Goal: Task Accomplishment & Management: Use online tool/utility

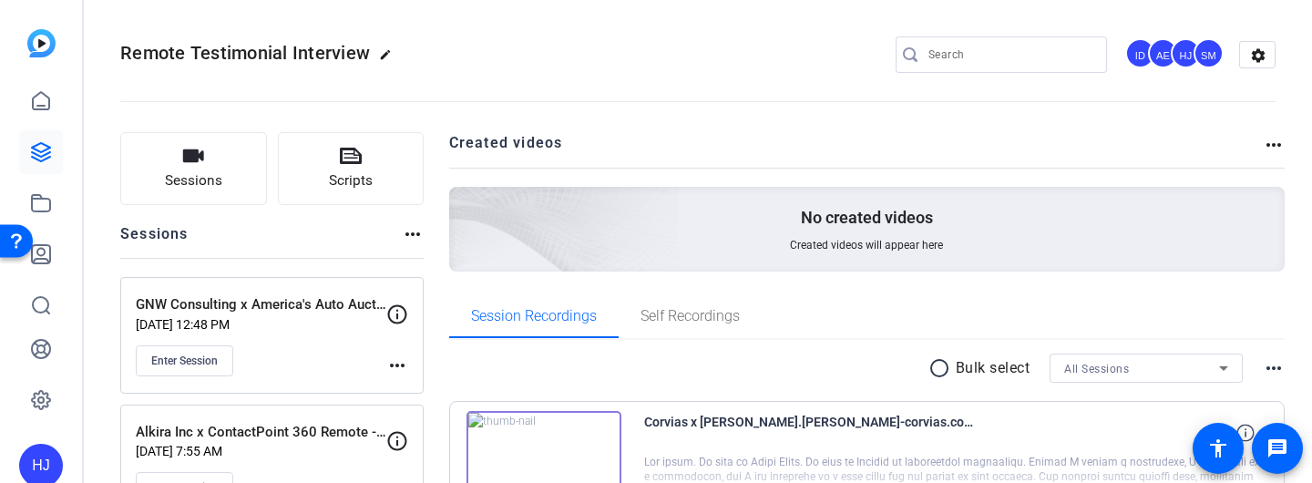
click at [941, 36] on div at bounding box center [1011, 54] width 164 height 36
click at [941, 38] on div at bounding box center [1011, 54] width 164 height 36
paste input "Corvias x Audrey Deal Testimonial"
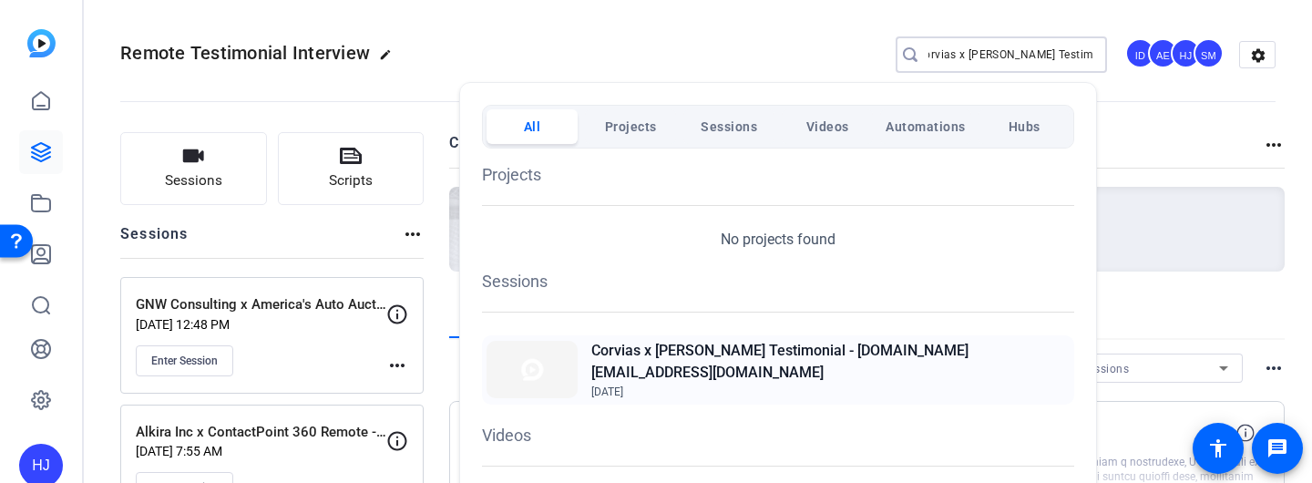
type input "Corvias x Audrey Deal Testimonial"
click at [807, 364] on h2 "Corvias x [PERSON_NAME] Testimonial - [DOMAIN_NAME][EMAIL_ADDRESS][DOMAIN_NAME]" at bounding box center [830, 362] width 478 height 44
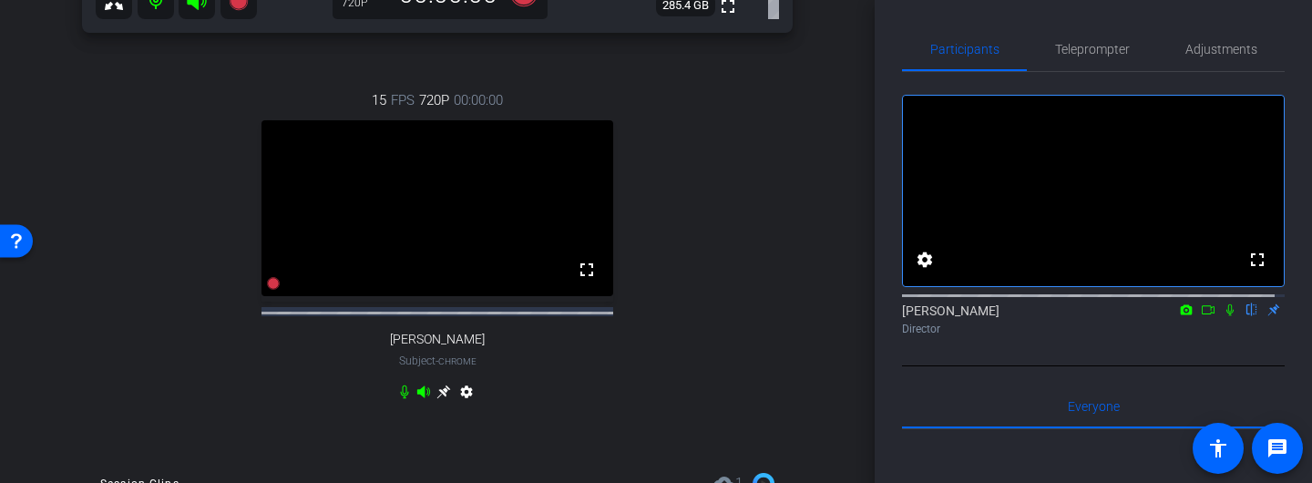
scroll to position [561, 0]
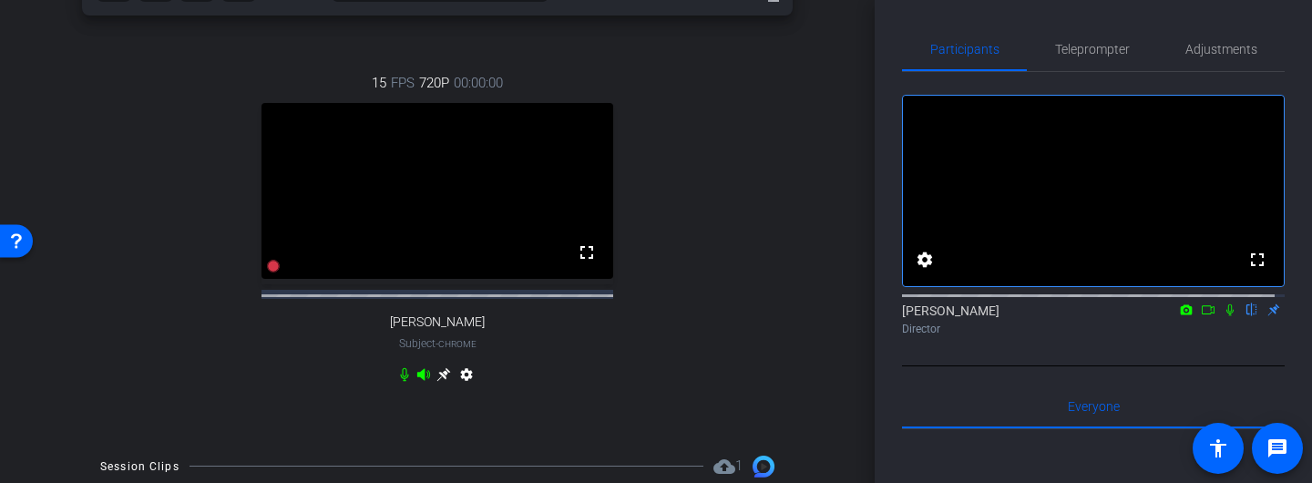
click at [440, 381] on icon at bounding box center [444, 374] width 14 height 14
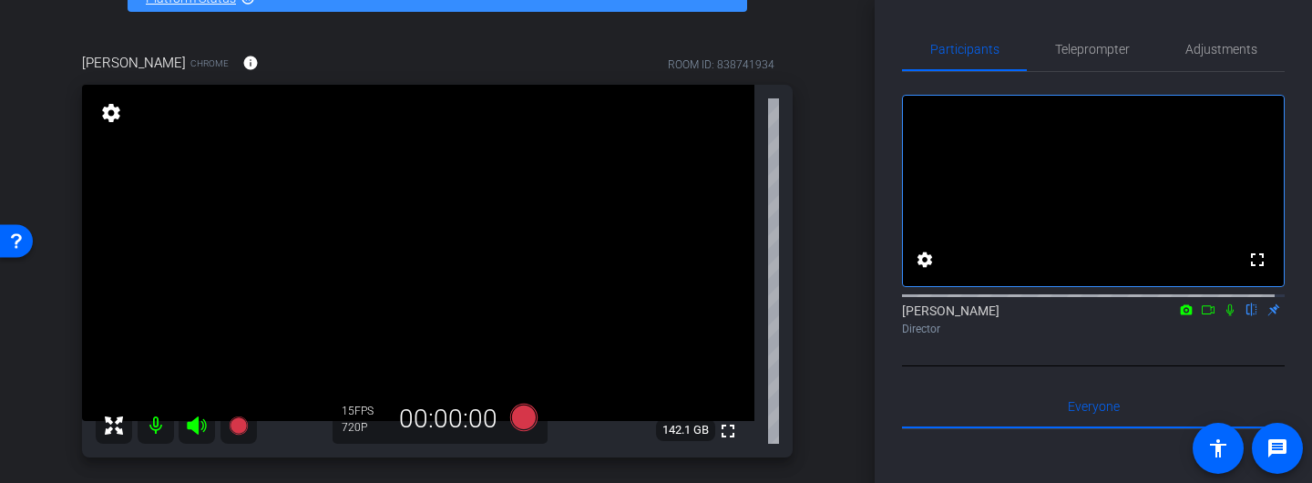
scroll to position [112, 0]
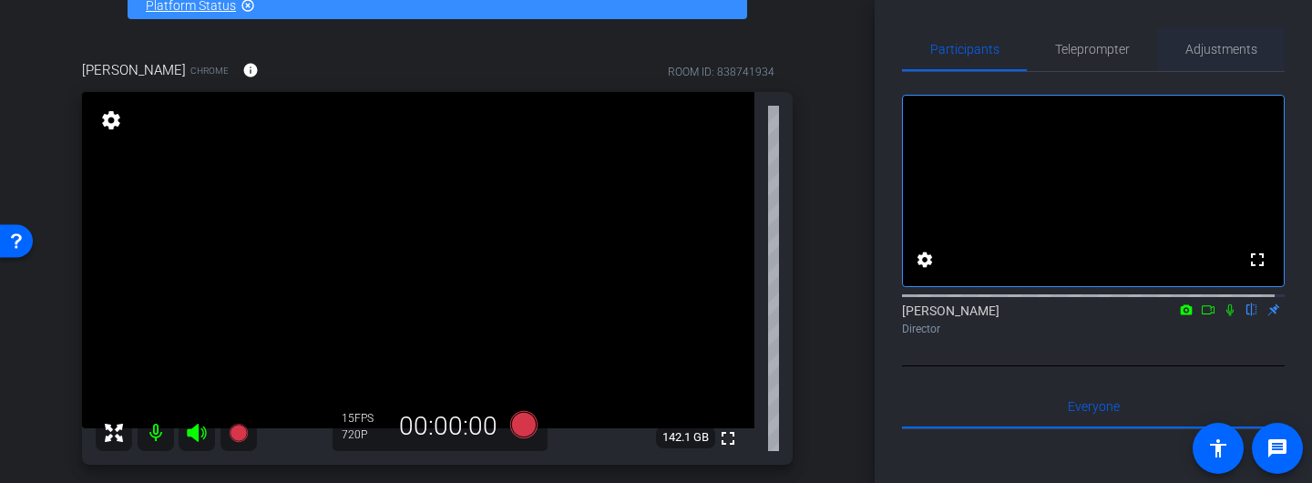
click at [1208, 49] on span "Adjustments" at bounding box center [1222, 49] width 72 height 13
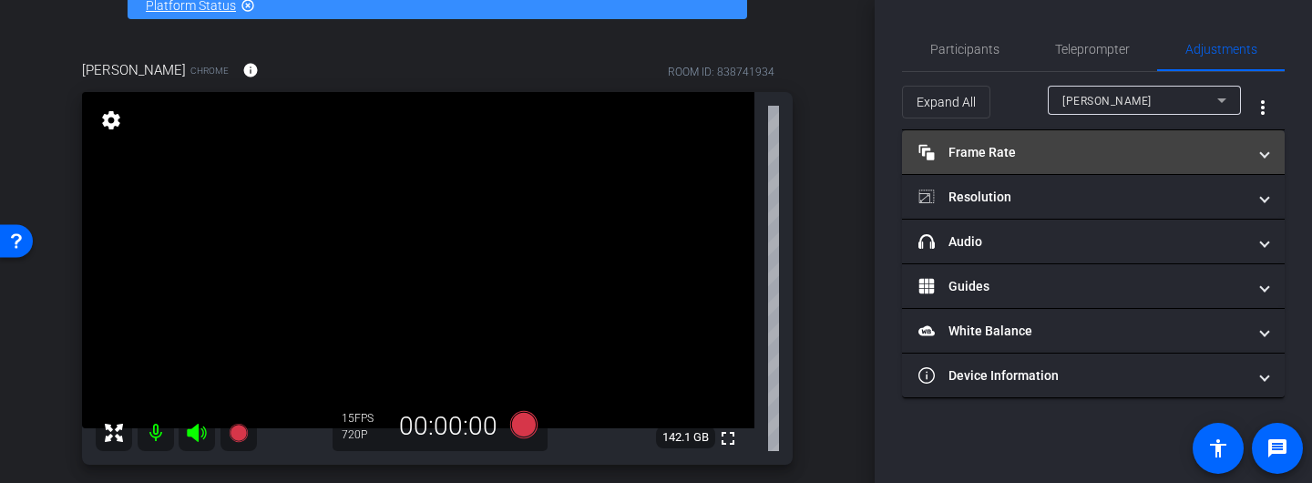
click at [1026, 159] on mat-panel-title "Frame Rate Frame Rate" at bounding box center [1083, 152] width 328 height 19
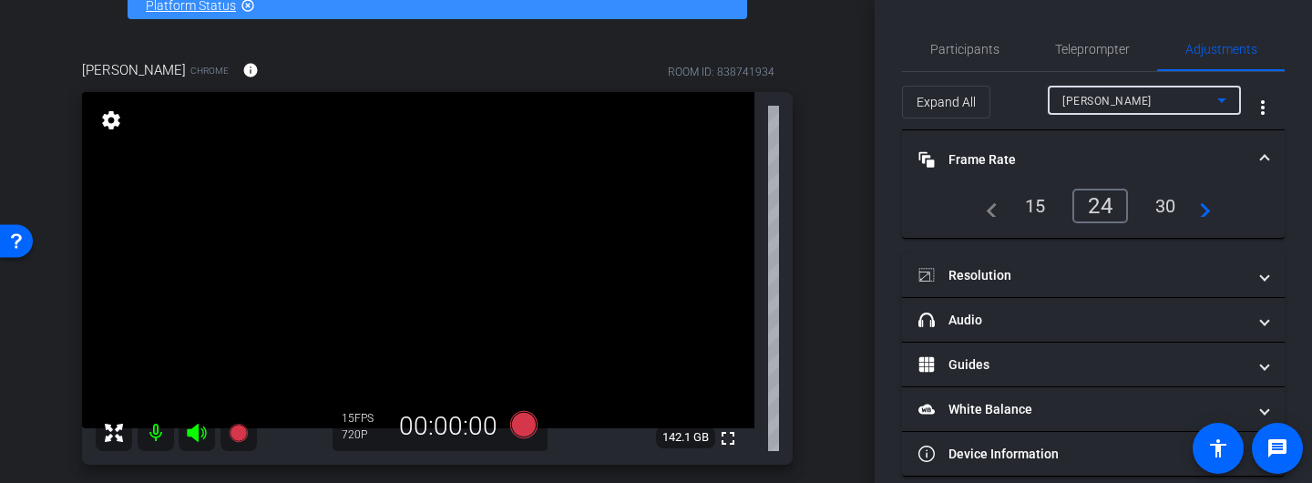
click at [1097, 108] on div "[PERSON_NAME]" at bounding box center [1140, 100] width 155 height 23
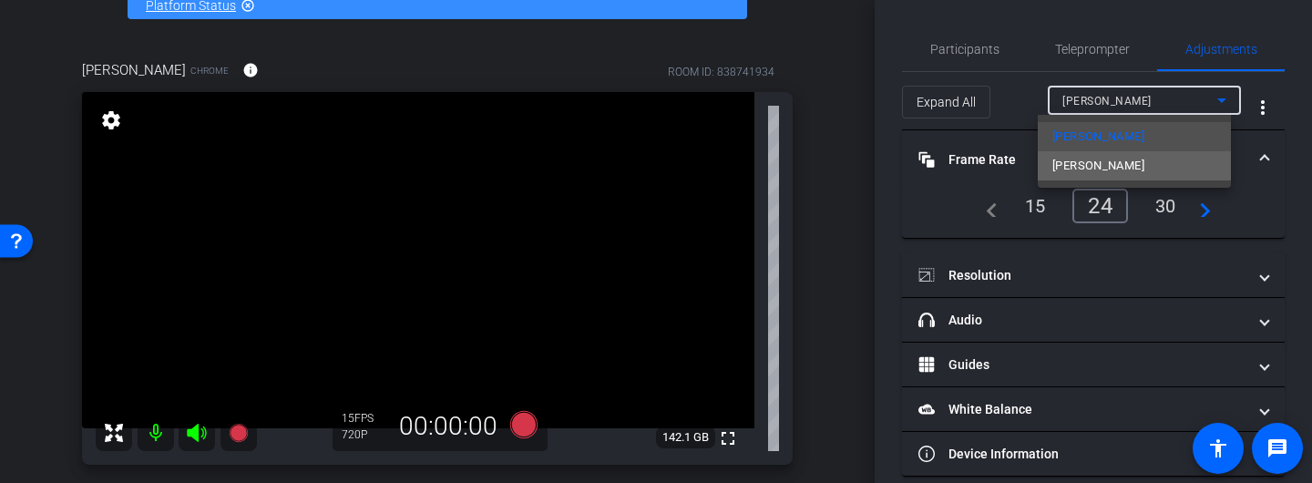
click at [1082, 168] on span "[PERSON_NAME]" at bounding box center [1099, 166] width 92 height 22
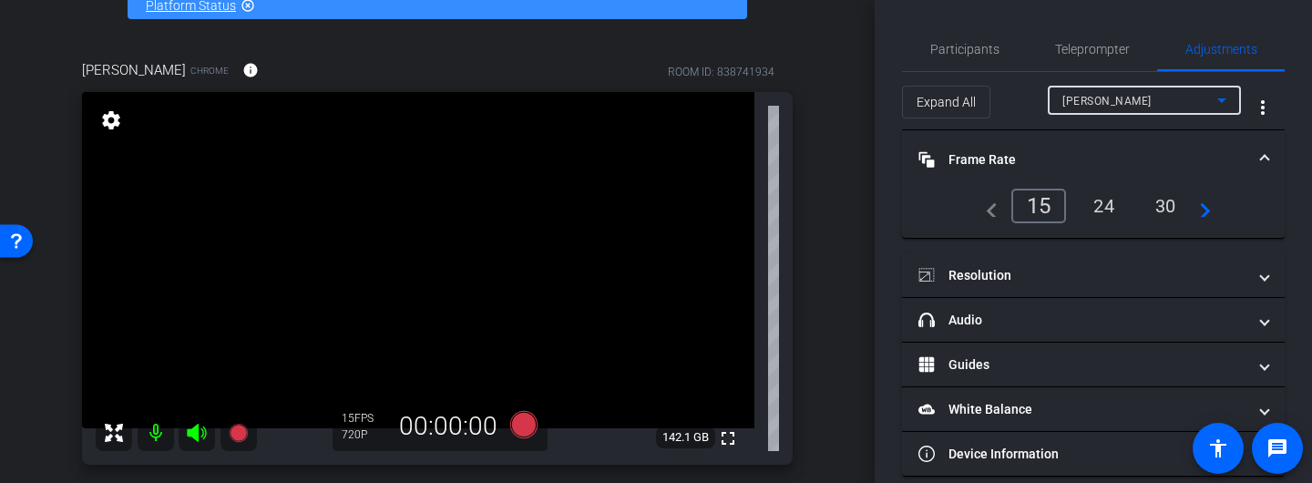
click at [1100, 210] on div "24" at bounding box center [1104, 205] width 48 height 31
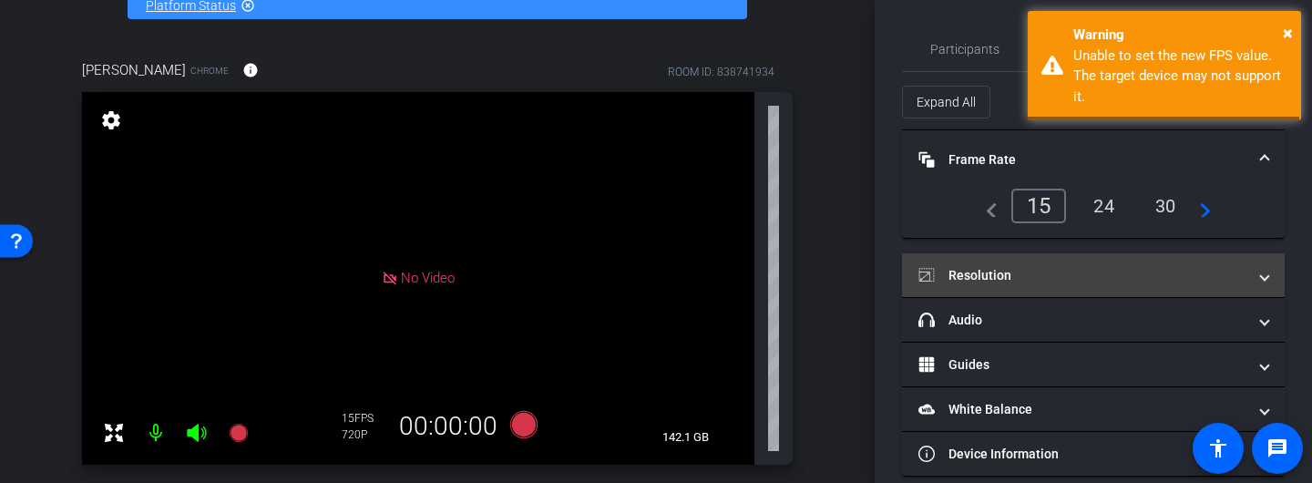
click at [1038, 278] on mat-panel-title "Resolution" at bounding box center [1083, 275] width 328 height 19
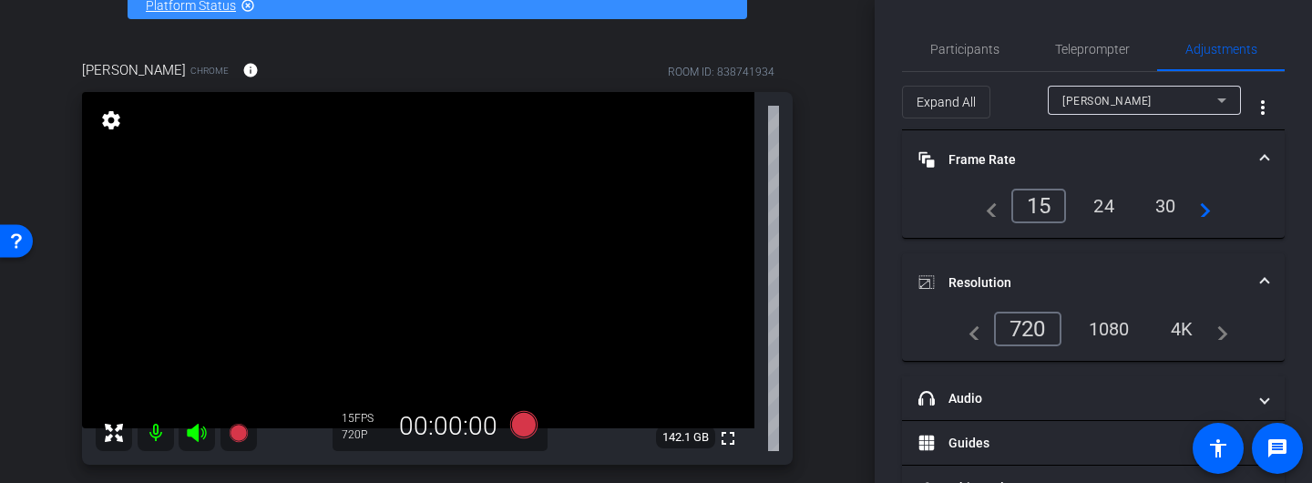
click at [1104, 333] on div "1080" at bounding box center [1109, 328] width 68 height 31
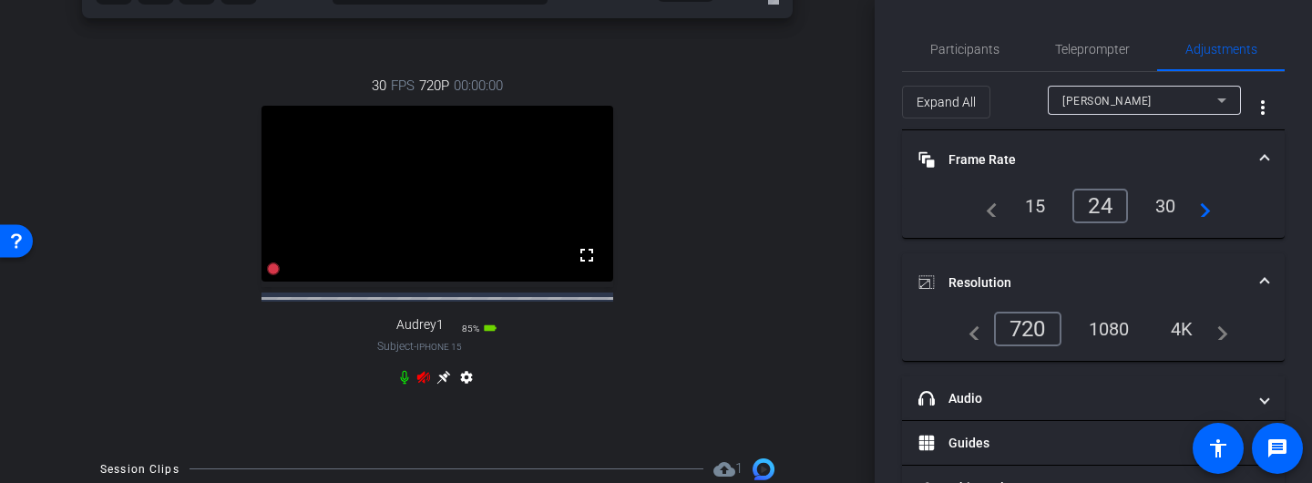
scroll to position [560, 0]
click at [417, 381] on icon at bounding box center [423, 375] width 13 height 12
click at [437, 382] on icon at bounding box center [444, 375] width 14 height 14
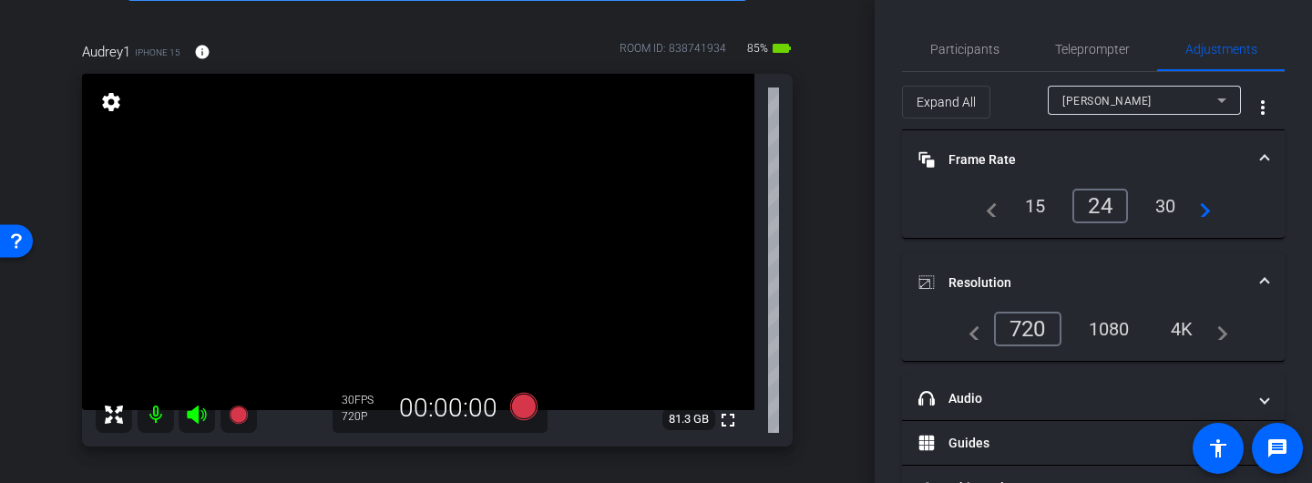
scroll to position [126, 0]
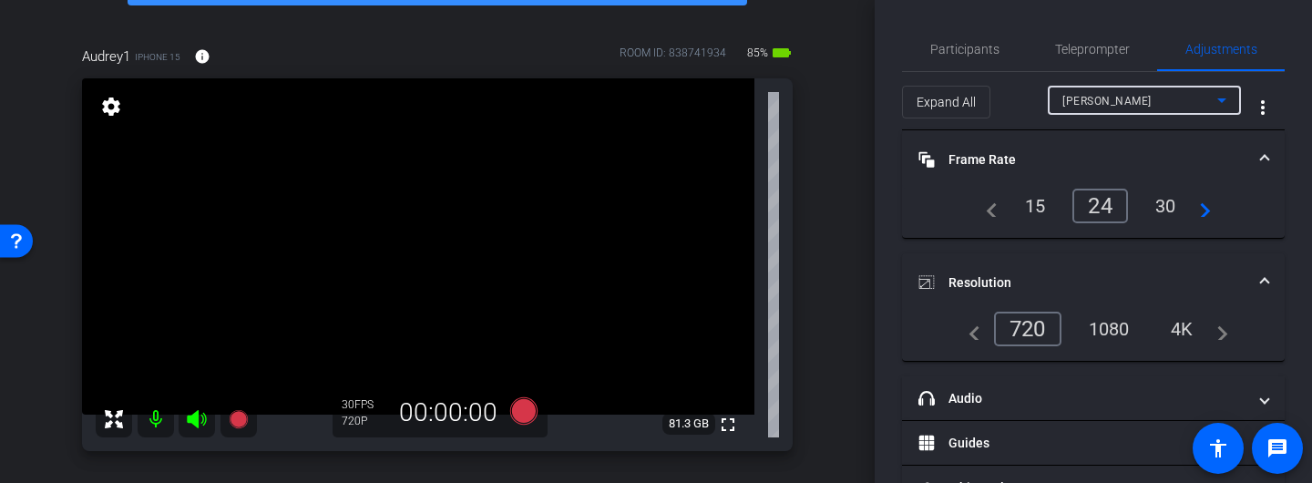
click at [1089, 102] on span "Lindy Atwell" at bounding box center [1107, 101] width 89 height 13
type input "1000"
click at [1088, 210] on div "25" at bounding box center [1097, 205] width 48 height 31
click at [1021, 214] on div "24" at bounding box center [1036, 205] width 48 height 31
click at [1110, 346] on div "navigate_before 720 1080 4k navigate_next" at bounding box center [1093, 336] width 383 height 49
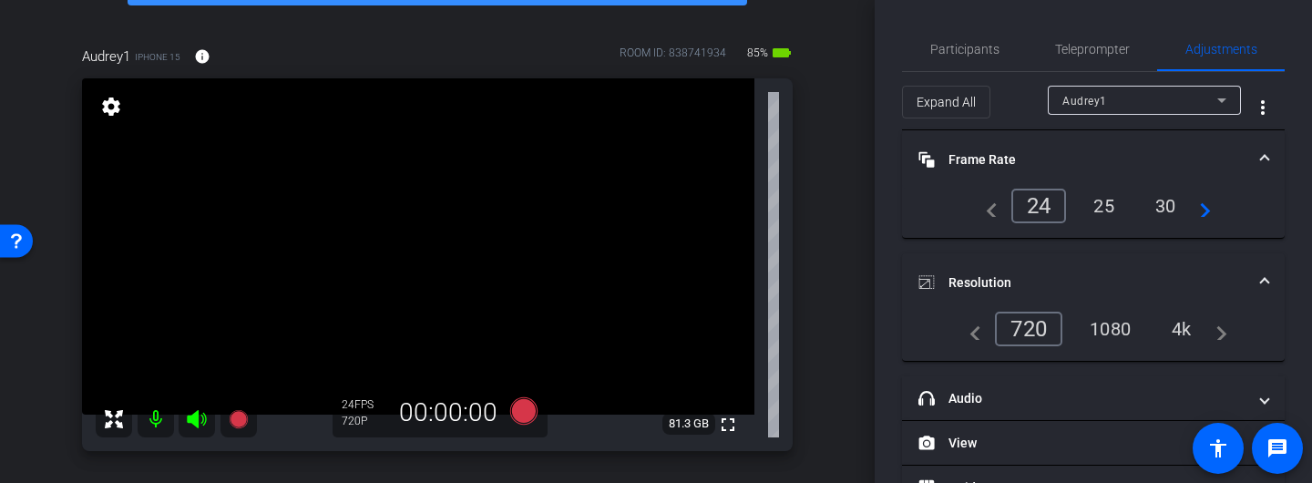
click at [1107, 332] on div "1080" at bounding box center [1110, 328] width 68 height 31
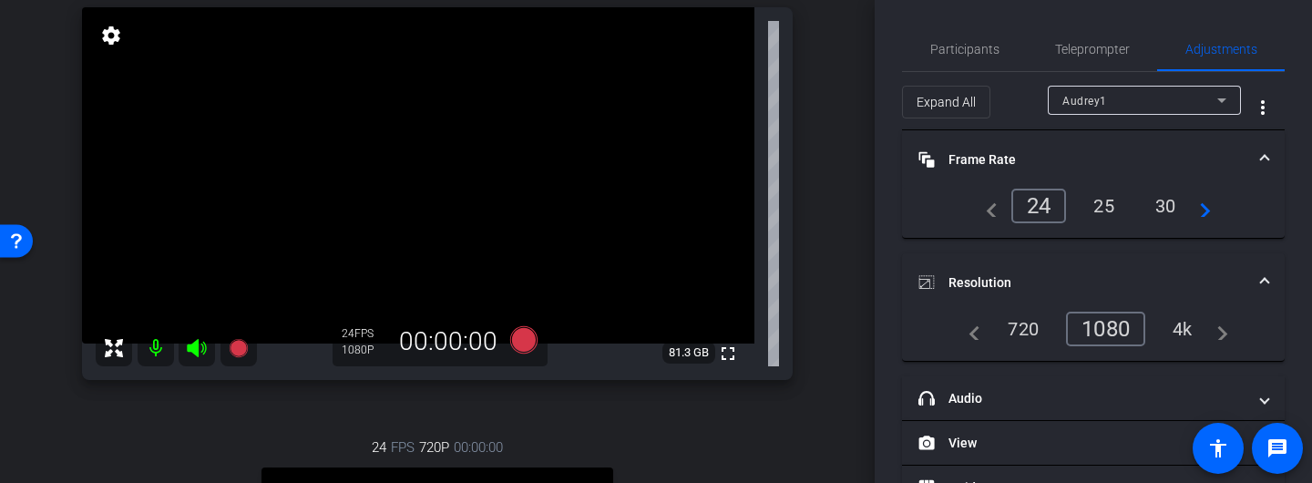
scroll to position [181, 0]
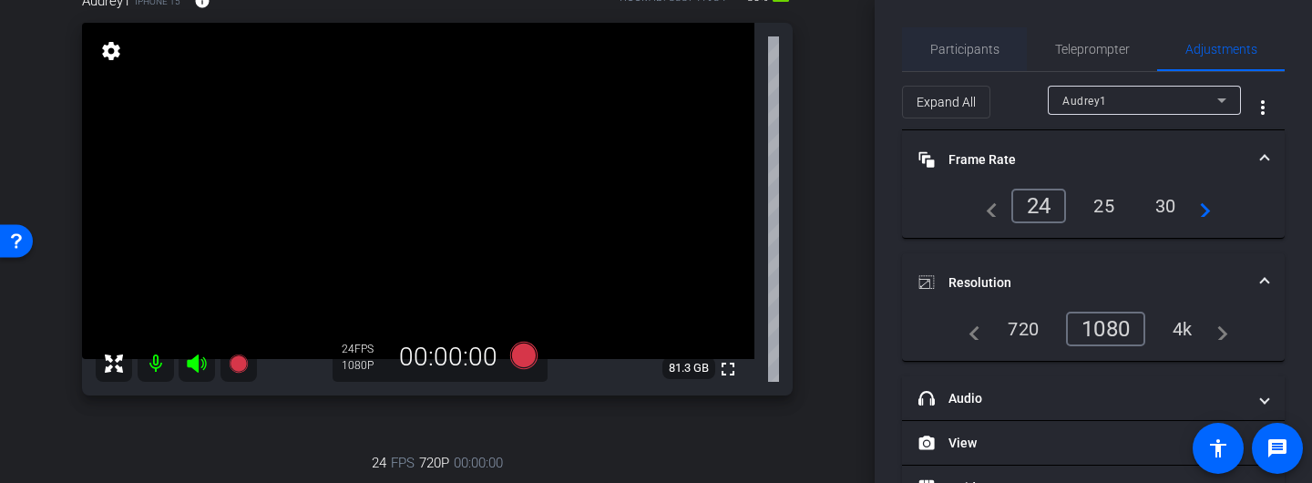
click at [969, 47] on span "Participants" at bounding box center [964, 49] width 69 height 13
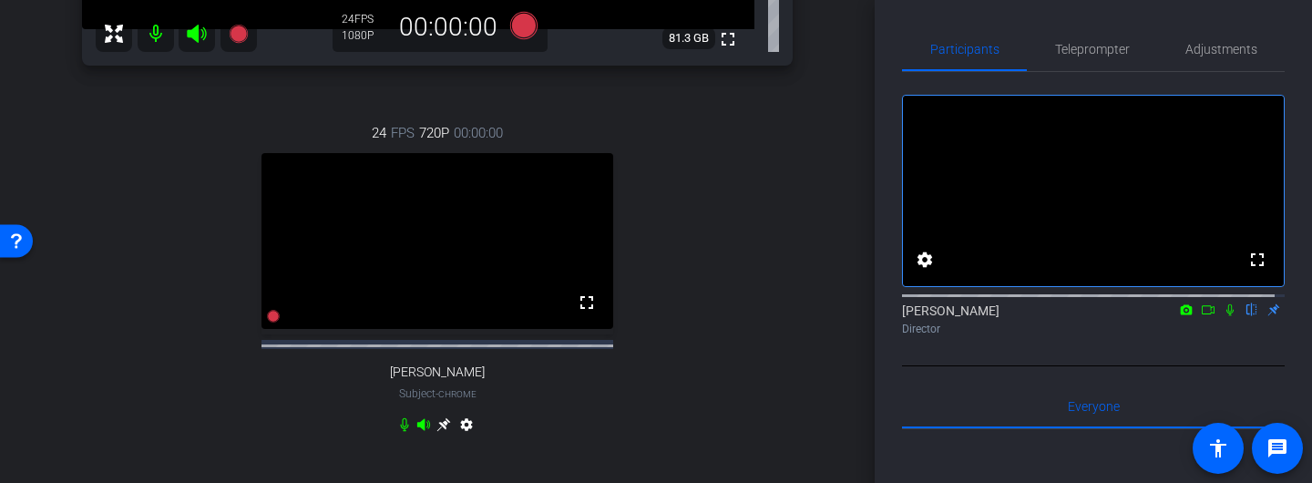
scroll to position [535, 0]
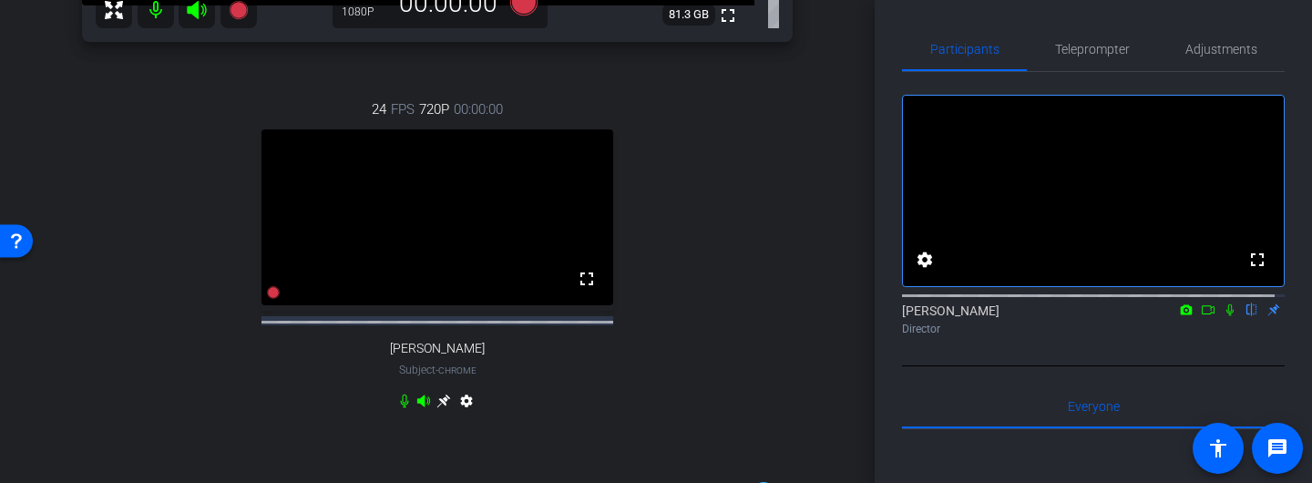
click at [400, 408] on icon at bounding box center [404, 402] width 8 height 14
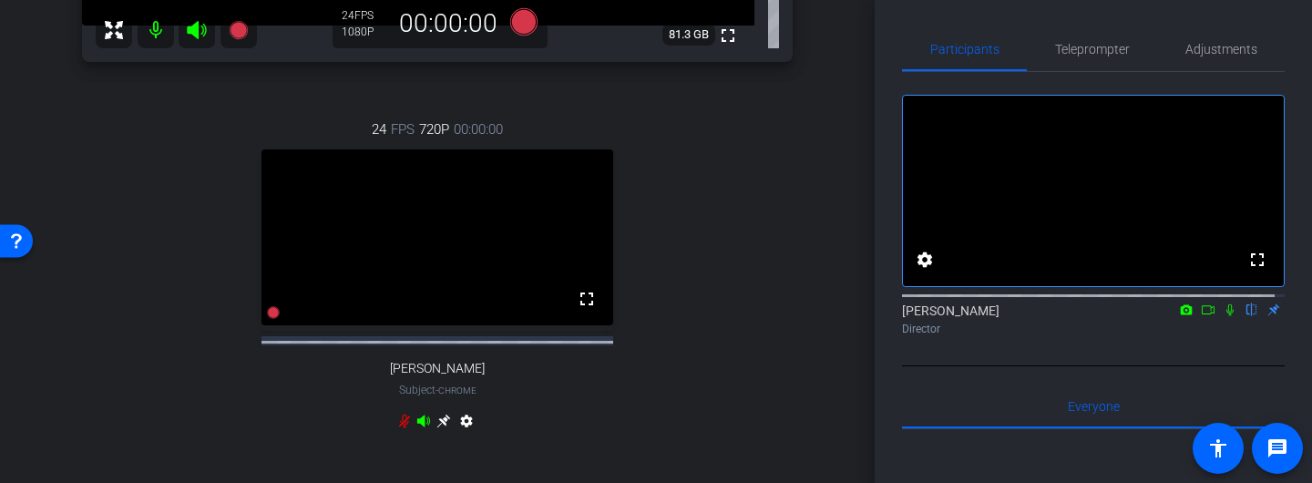
scroll to position [523, 0]
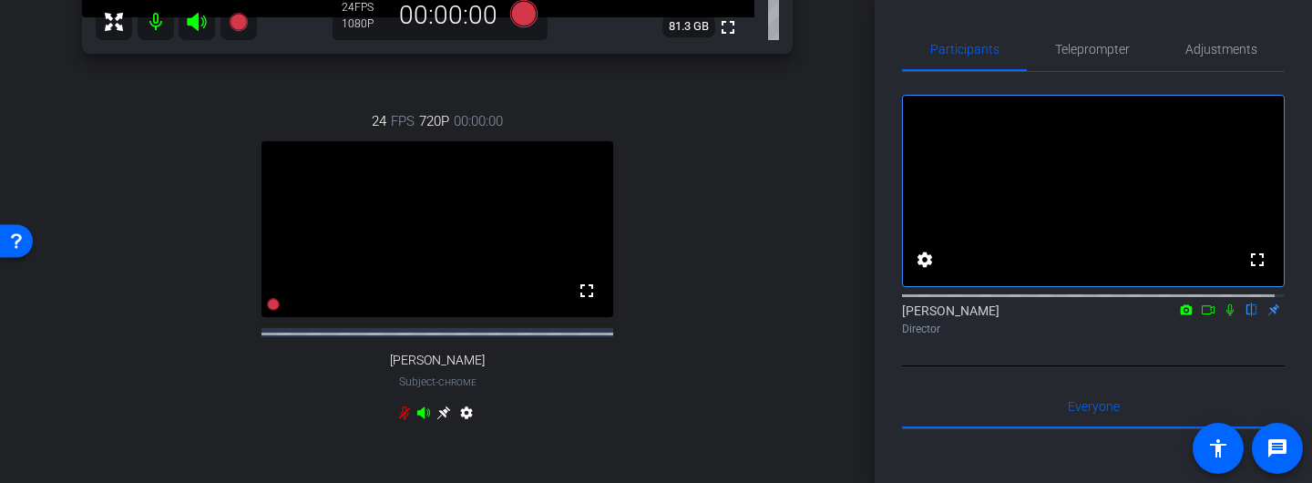
click at [398, 420] on icon at bounding box center [404, 413] width 15 height 15
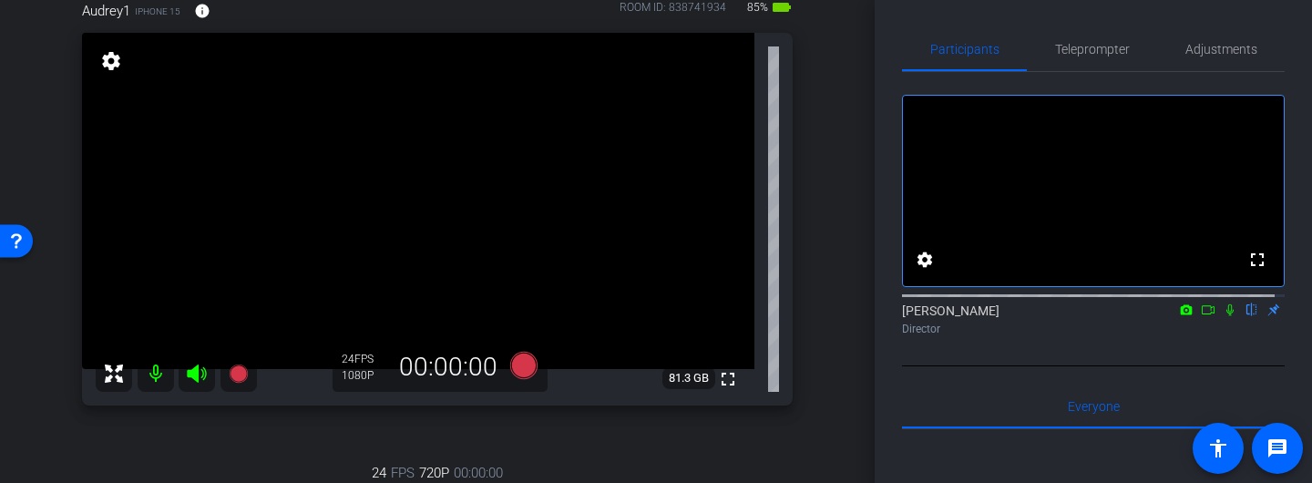
scroll to position [161, 0]
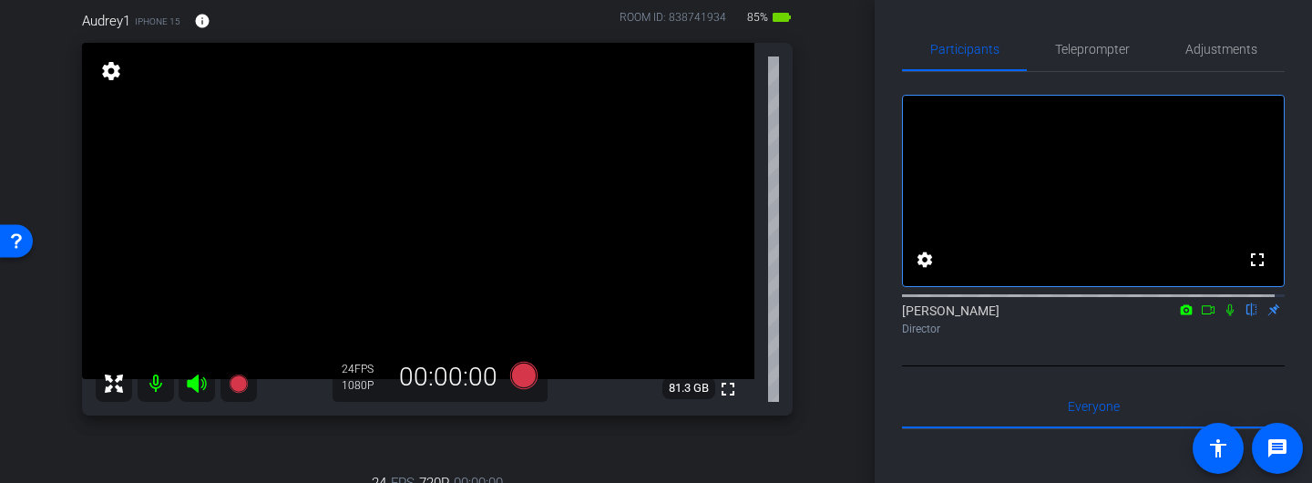
click at [1223, 316] on icon at bounding box center [1230, 309] width 15 height 13
click at [1202, 314] on icon at bounding box center [1208, 309] width 13 height 9
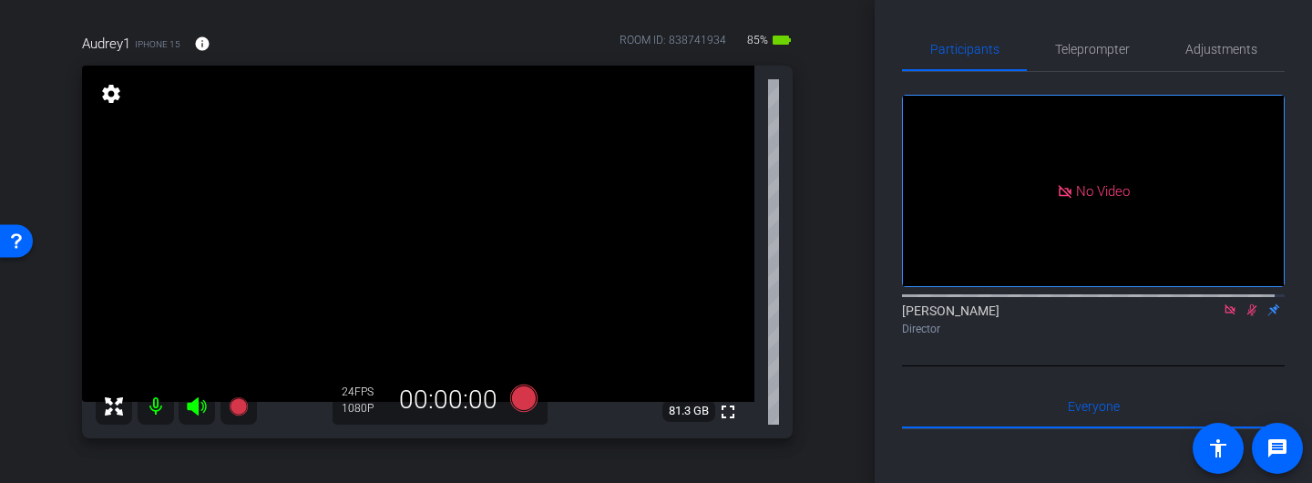
scroll to position [147, 0]
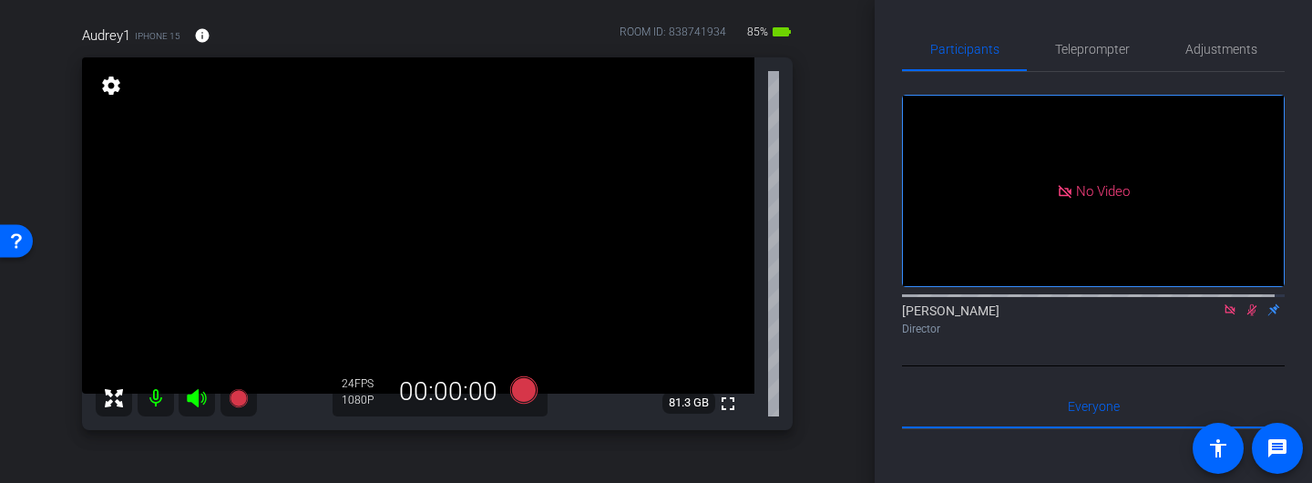
click at [1248, 316] on icon at bounding box center [1253, 310] width 10 height 12
click at [1245, 316] on icon at bounding box center [1252, 309] width 15 height 13
click at [1248, 316] on icon at bounding box center [1253, 310] width 10 height 12
click at [511, 391] on icon at bounding box center [523, 389] width 27 height 27
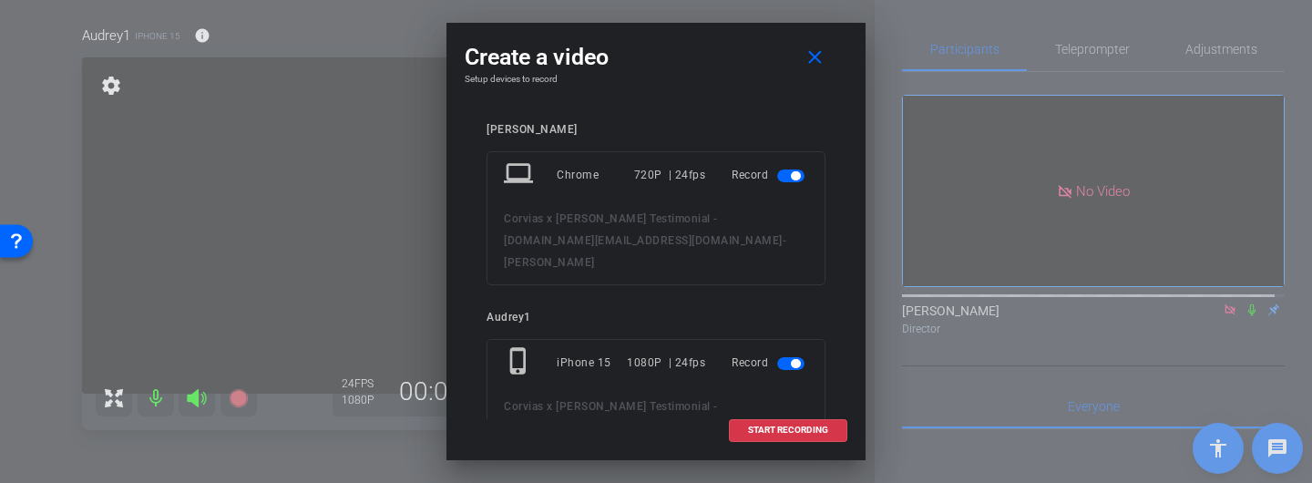
click at [777, 176] on span "button" at bounding box center [790, 175] width 27 height 13
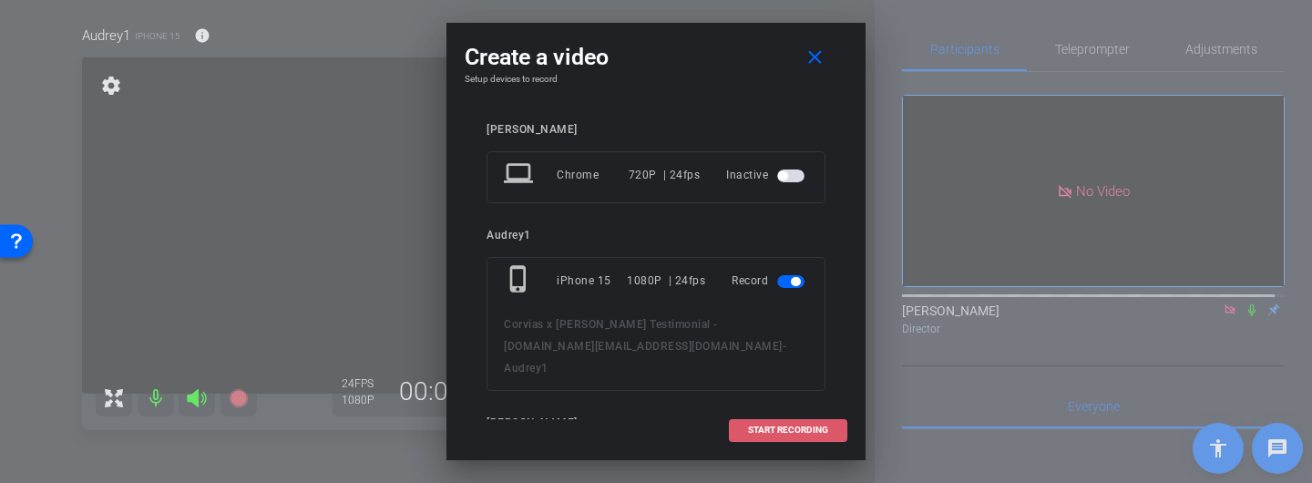
click at [755, 430] on span "START RECORDING" at bounding box center [788, 430] width 80 height 9
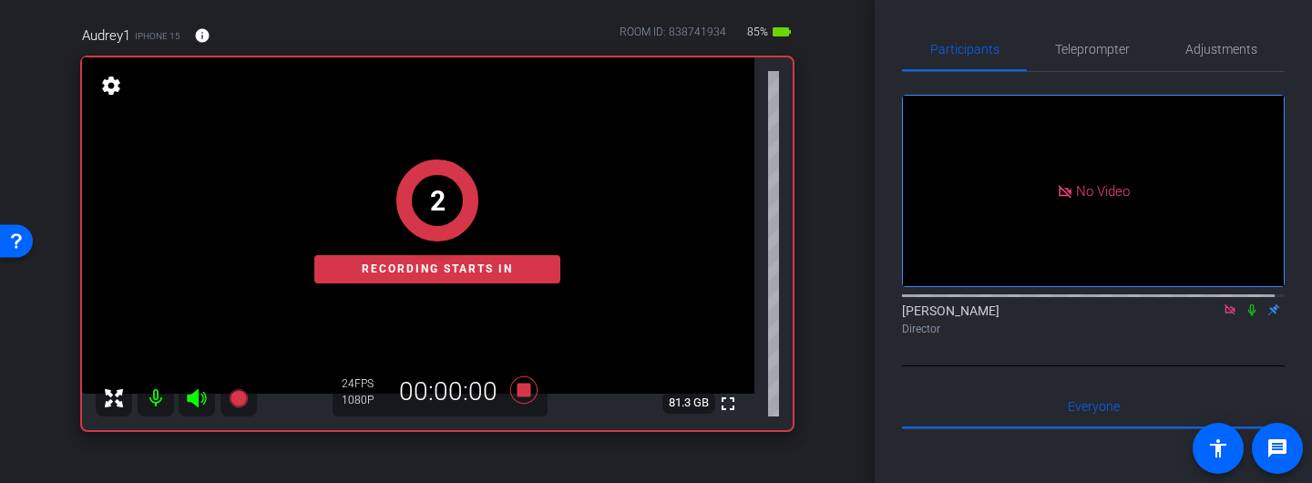
click at [1245, 316] on icon at bounding box center [1252, 309] width 15 height 13
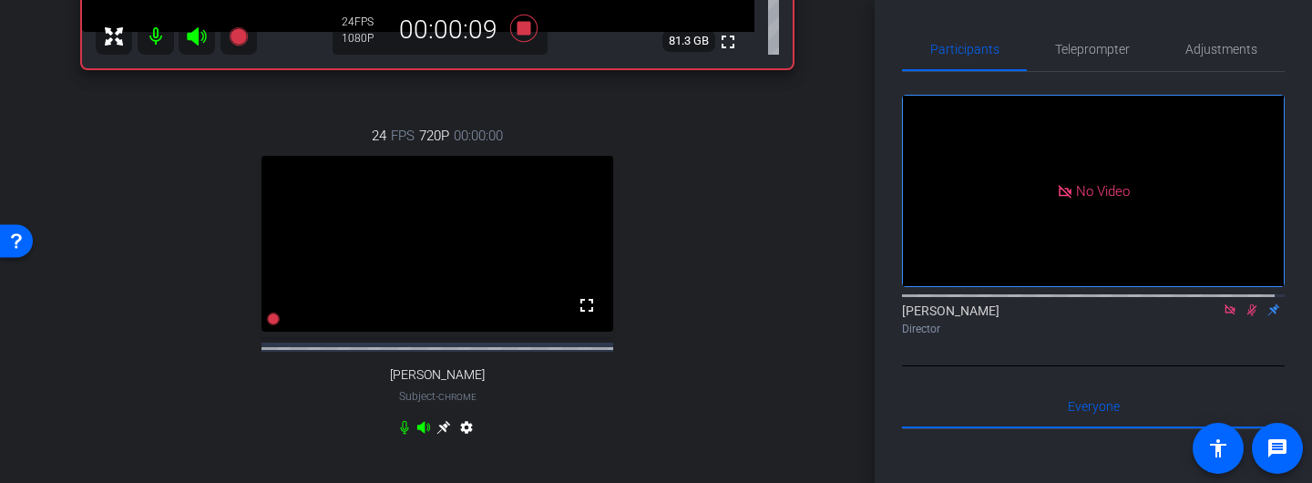
scroll to position [496, 0]
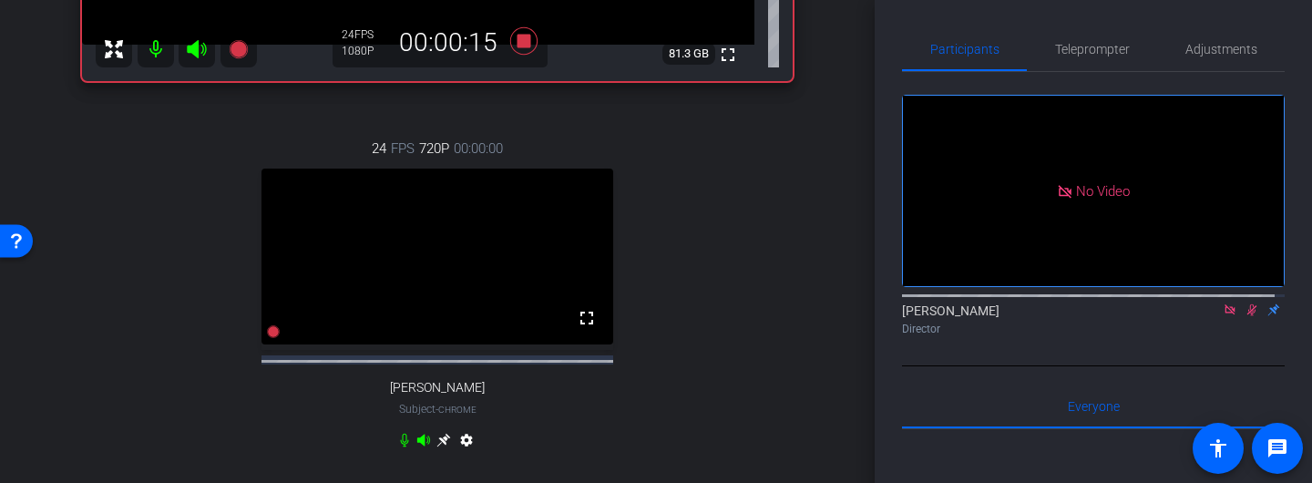
click at [399, 447] on icon at bounding box center [404, 440] width 15 height 15
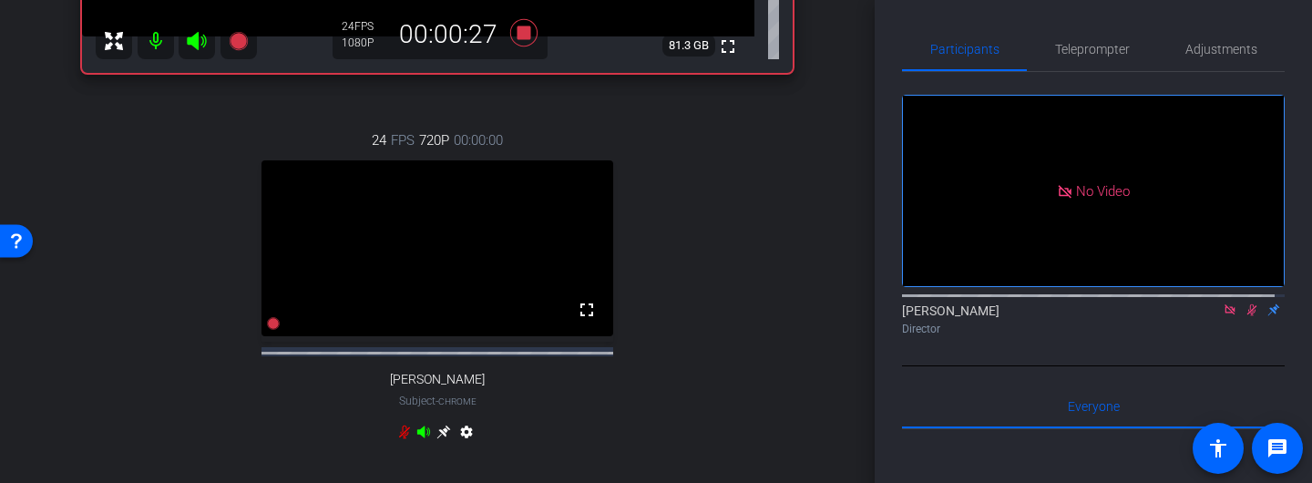
scroll to position [507, 0]
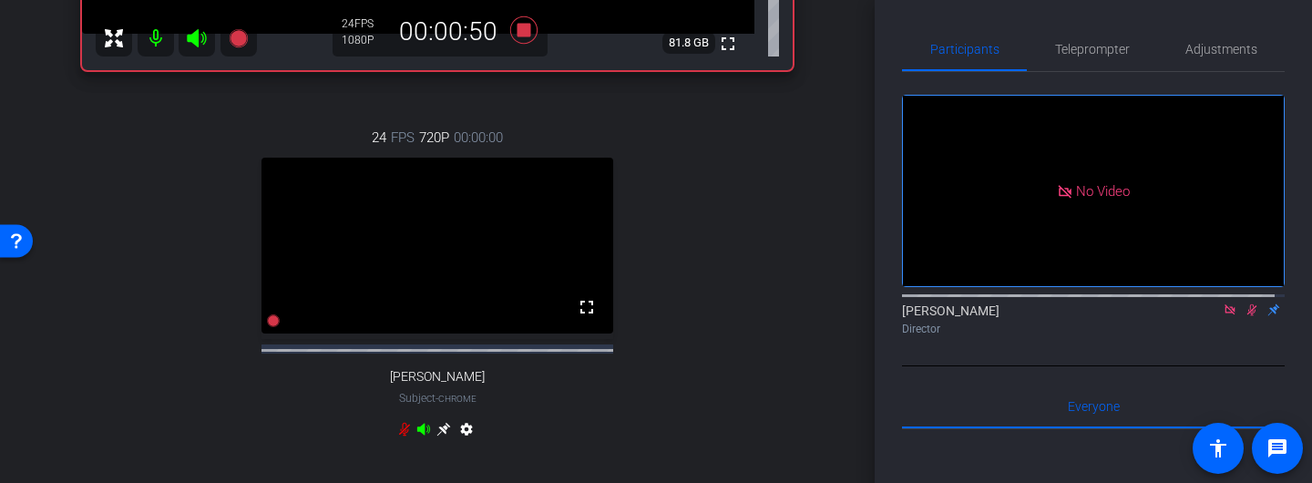
click at [399, 437] on icon at bounding box center [404, 429] width 15 height 15
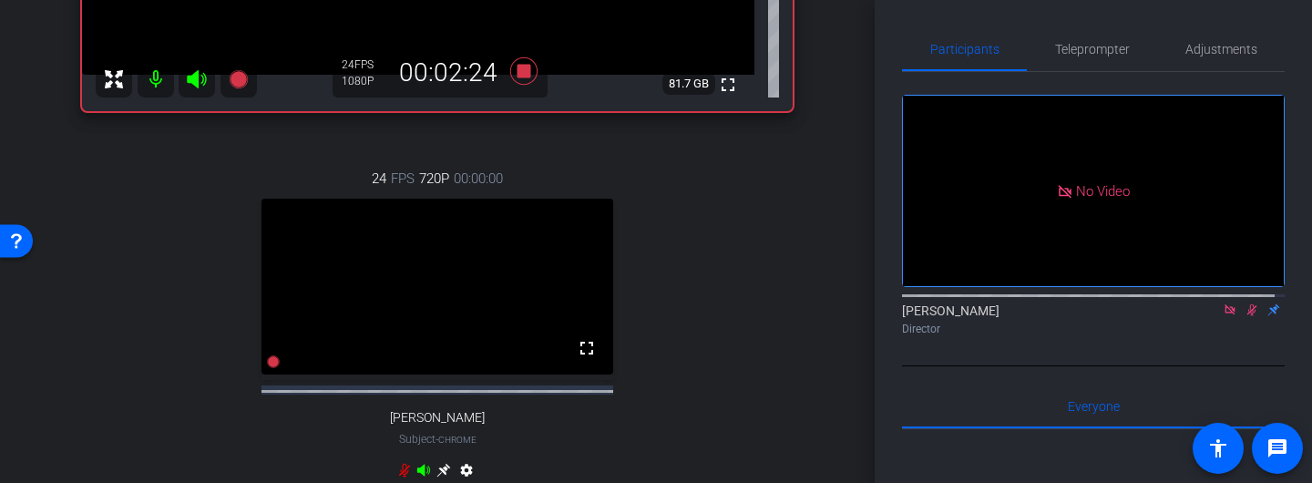
scroll to position [534, 0]
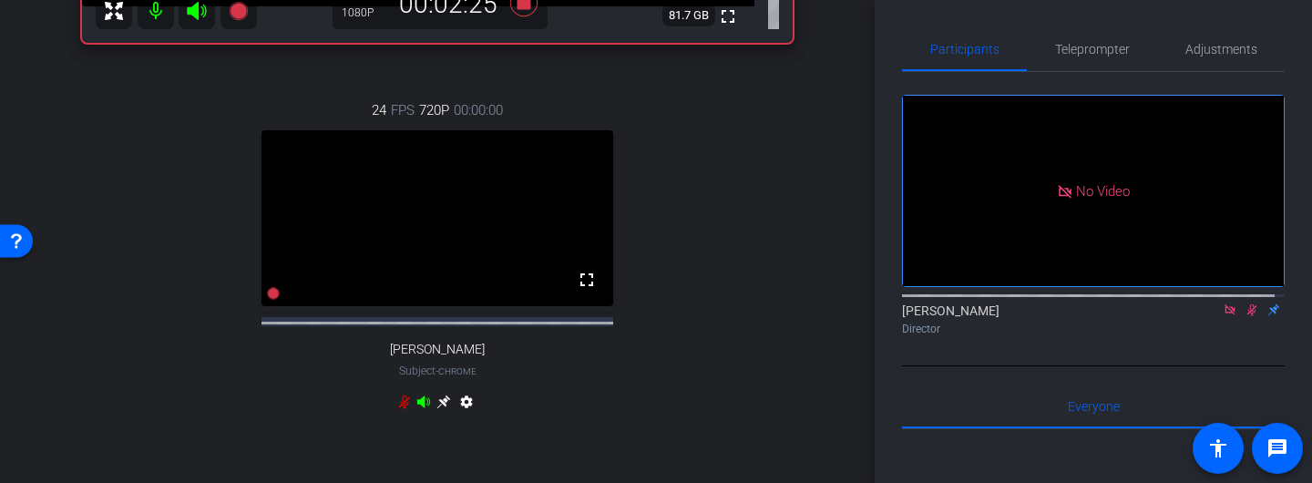
click at [397, 409] on icon at bounding box center [404, 402] width 15 height 15
click at [399, 409] on icon at bounding box center [404, 402] width 11 height 14
click at [397, 409] on icon at bounding box center [404, 402] width 15 height 15
click at [400, 409] on icon at bounding box center [404, 402] width 15 height 15
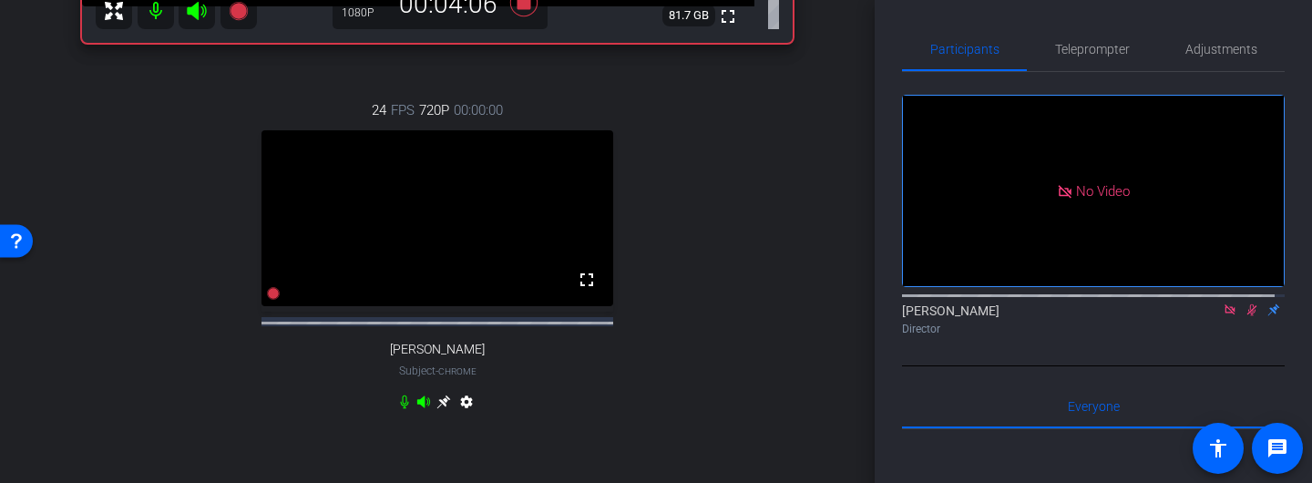
click at [400, 409] on icon at bounding box center [404, 402] width 15 height 15
click at [400, 409] on icon at bounding box center [404, 402] width 8 height 14
click at [399, 409] on icon at bounding box center [404, 402] width 11 height 14
click at [399, 409] on icon at bounding box center [404, 402] width 15 height 15
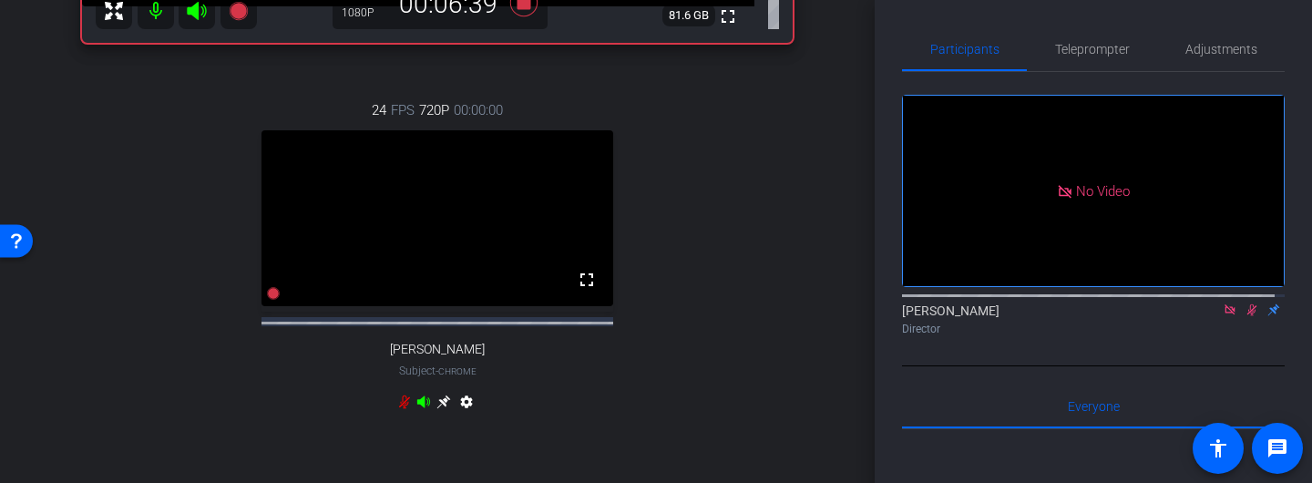
click at [399, 409] on icon at bounding box center [404, 402] width 11 height 14
click at [397, 409] on icon at bounding box center [404, 402] width 15 height 15
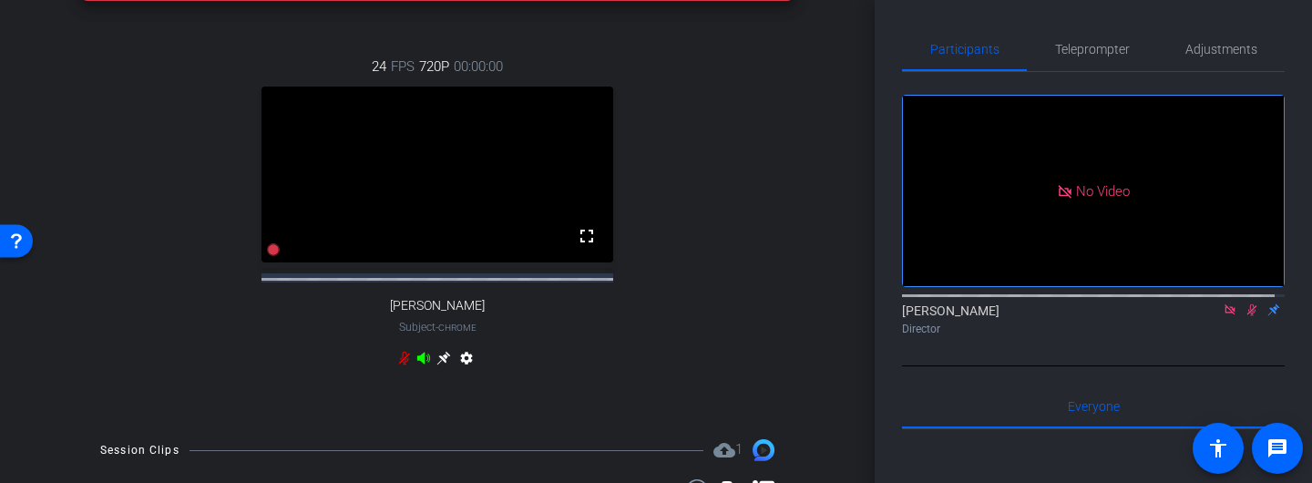
scroll to position [594, 0]
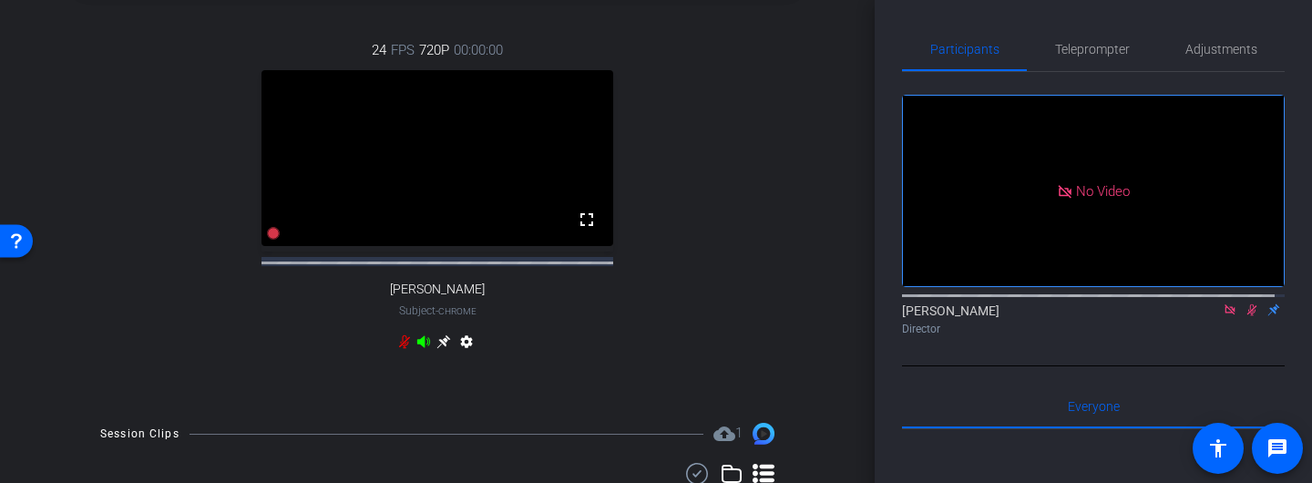
click at [399, 349] on icon at bounding box center [404, 341] width 15 height 15
click at [400, 349] on icon at bounding box center [404, 341] width 15 height 15
click at [399, 349] on icon at bounding box center [404, 341] width 15 height 15
click at [400, 349] on icon at bounding box center [404, 342] width 8 height 14
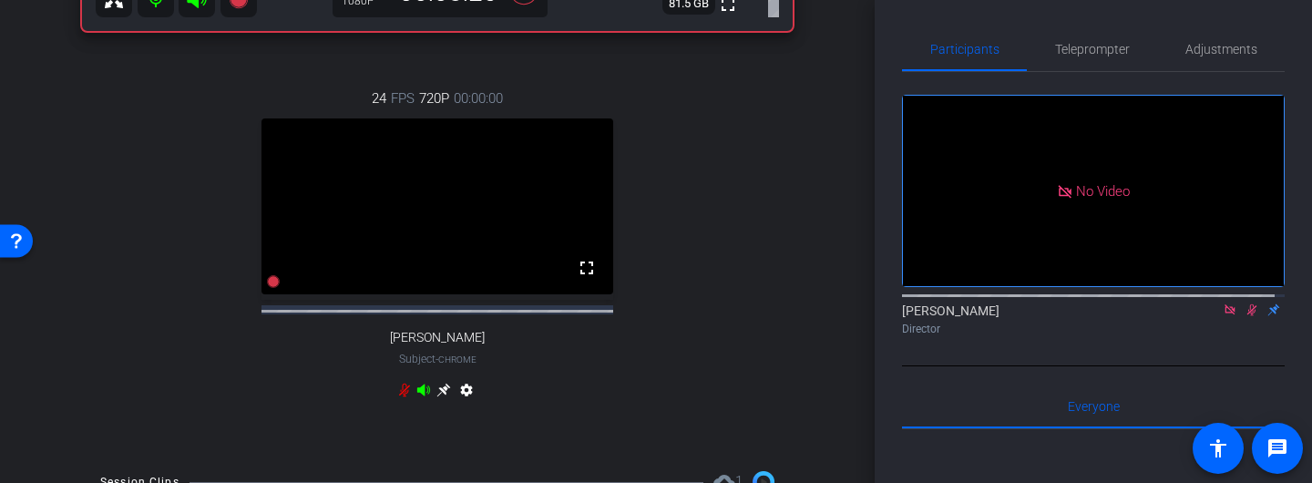
scroll to position [544, 0]
click at [400, 399] on icon at bounding box center [404, 392] width 11 height 14
click at [400, 399] on icon at bounding box center [404, 392] width 15 height 15
click at [407, 400] on div "settings" at bounding box center [437, 396] width 81 height 22
click at [401, 399] on icon at bounding box center [404, 392] width 15 height 15
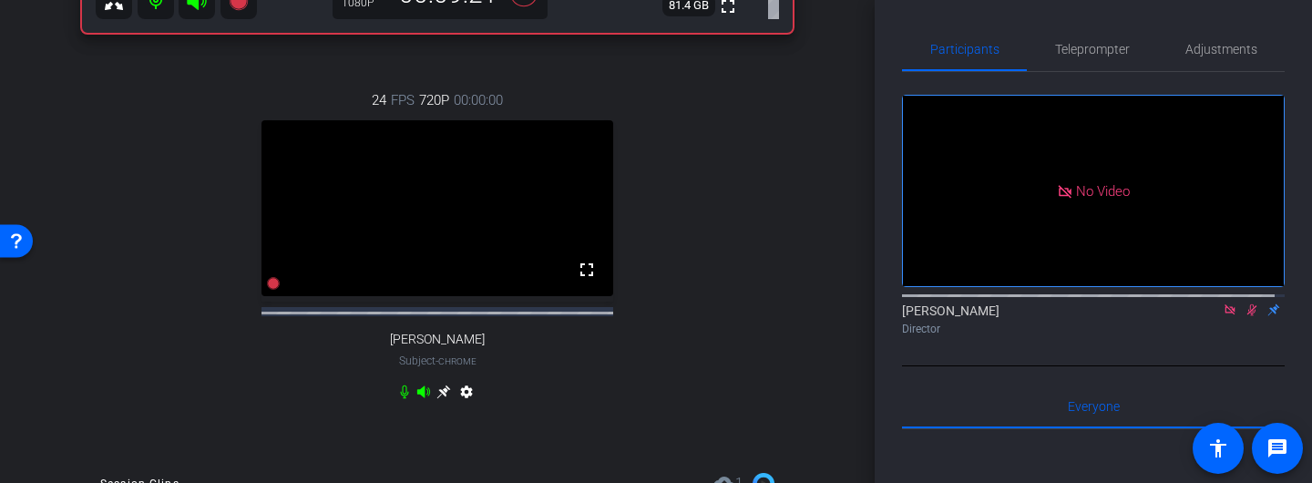
click at [400, 399] on icon at bounding box center [404, 392] width 8 height 14
click at [399, 399] on icon at bounding box center [404, 392] width 11 height 14
click at [398, 399] on icon at bounding box center [404, 392] width 15 height 15
click at [399, 399] on icon at bounding box center [404, 392] width 11 height 14
click at [397, 399] on icon at bounding box center [404, 392] width 15 height 15
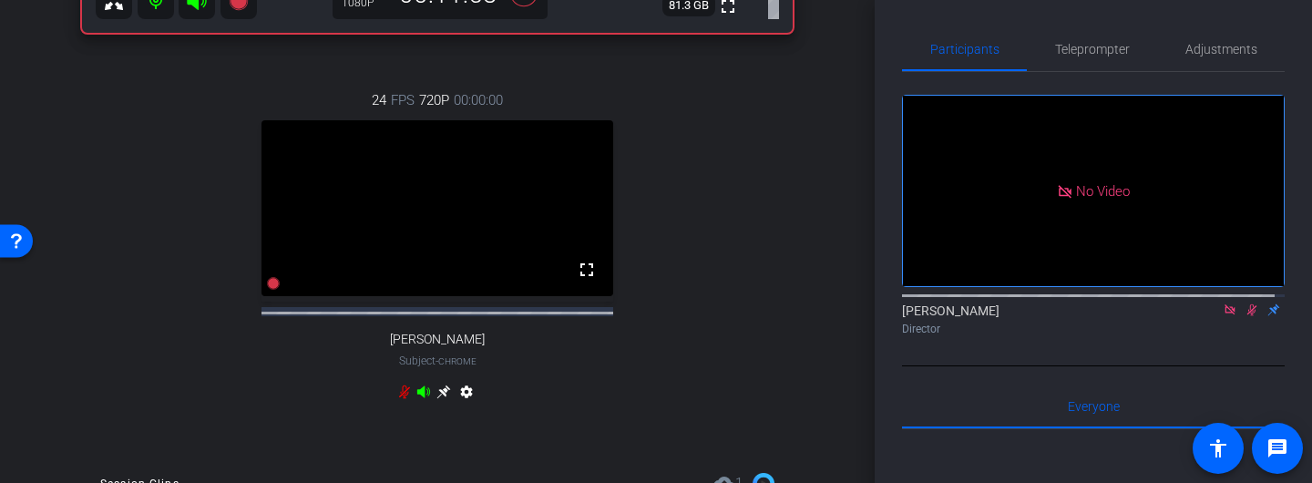
click at [398, 399] on icon at bounding box center [404, 392] width 15 height 15
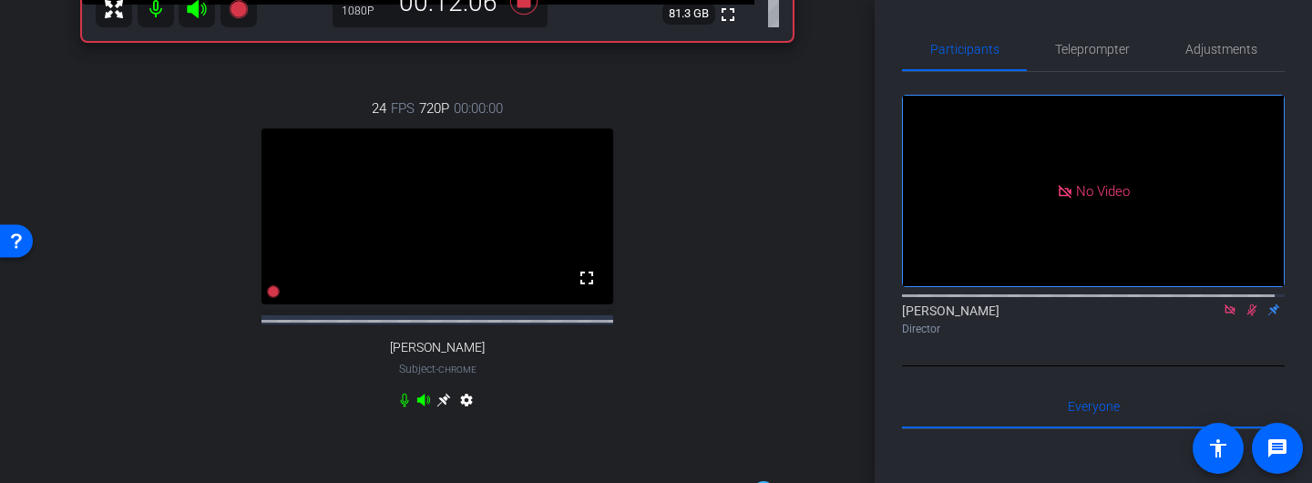
scroll to position [534, 0]
click at [397, 409] on icon at bounding box center [404, 402] width 15 height 15
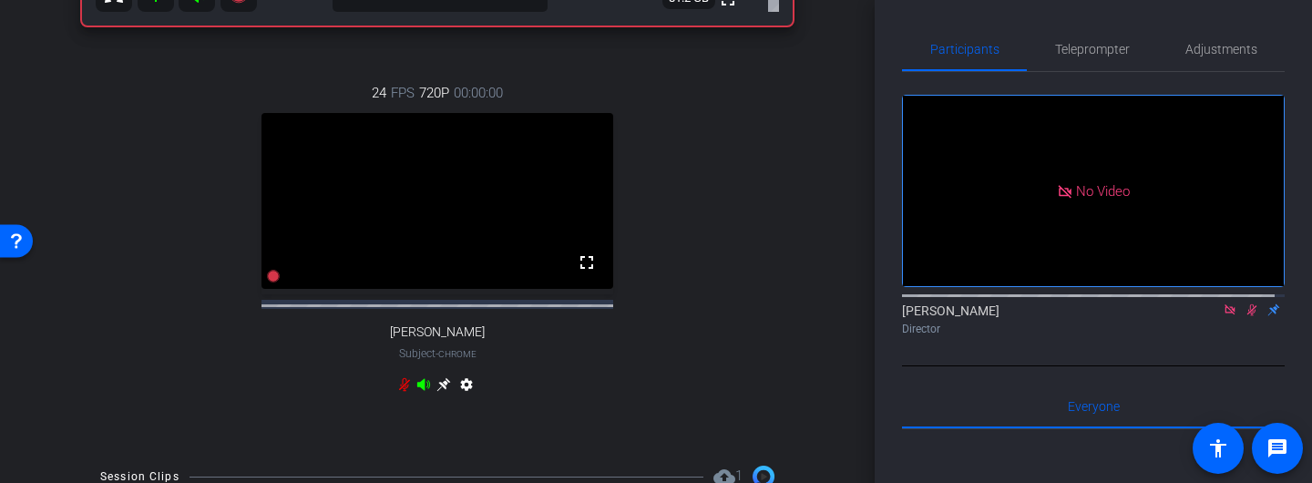
click at [399, 392] on icon at bounding box center [404, 385] width 11 height 14
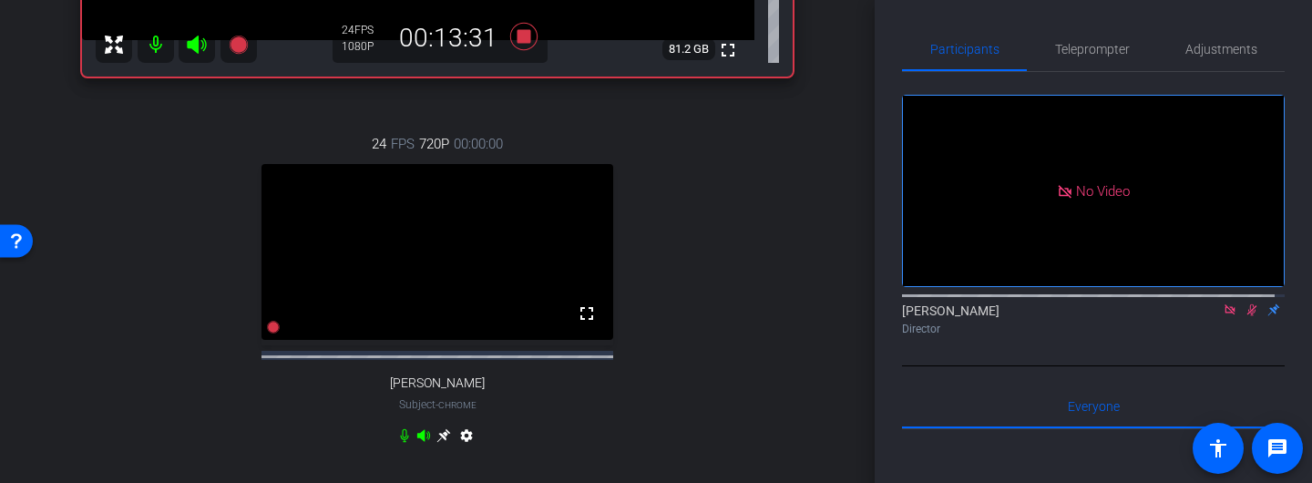
scroll to position [498, 0]
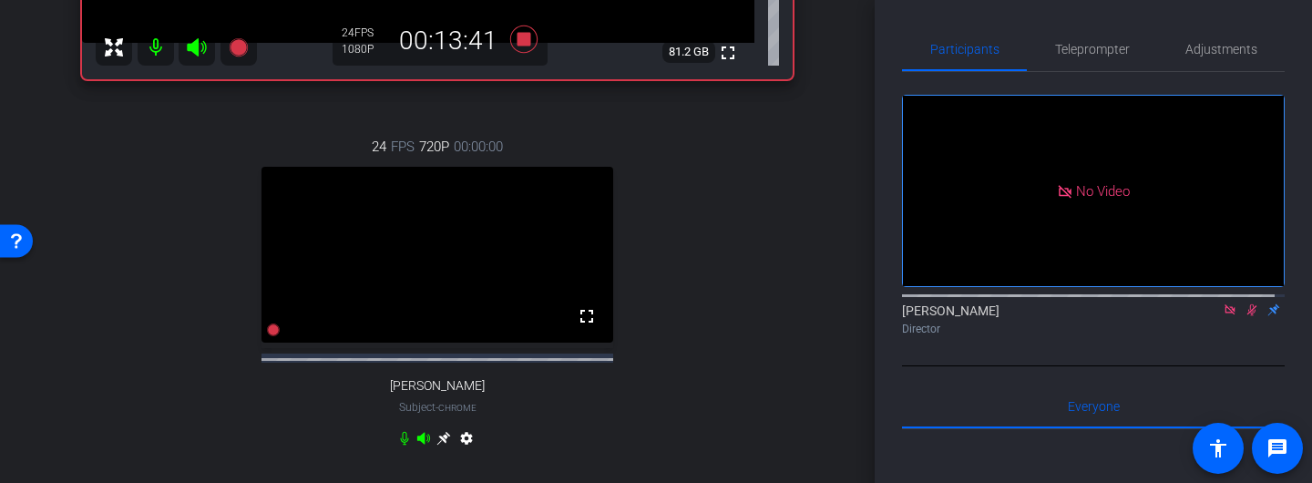
click at [400, 446] on icon at bounding box center [404, 438] width 15 height 15
click at [400, 446] on icon at bounding box center [404, 439] width 11 height 14
click at [1223, 316] on icon at bounding box center [1230, 309] width 15 height 13
click at [1226, 316] on icon at bounding box center [1231, 310] width 10 height 12
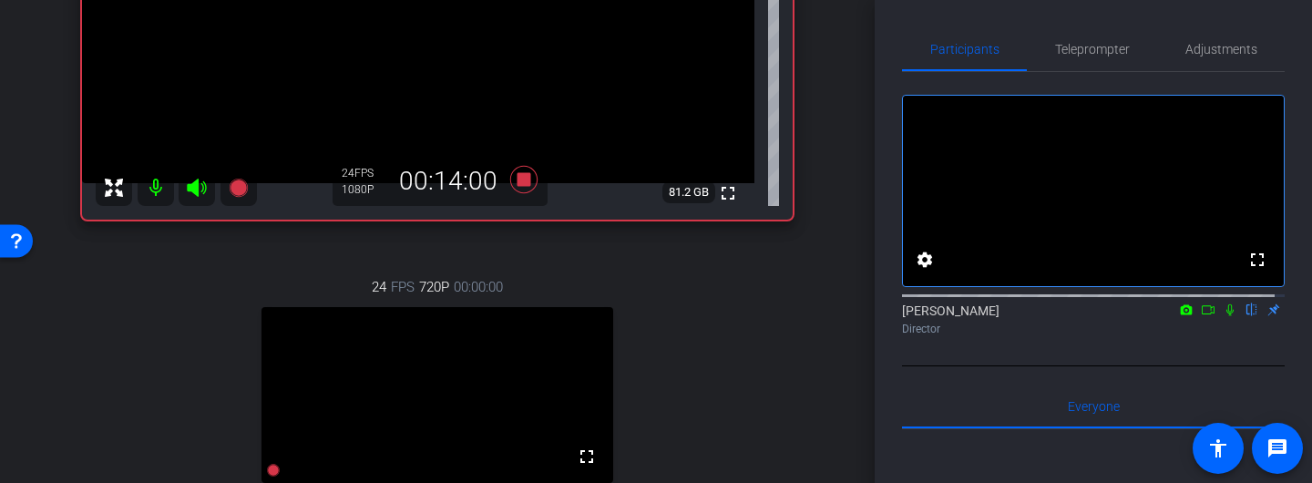
scroll to position [340, 0]
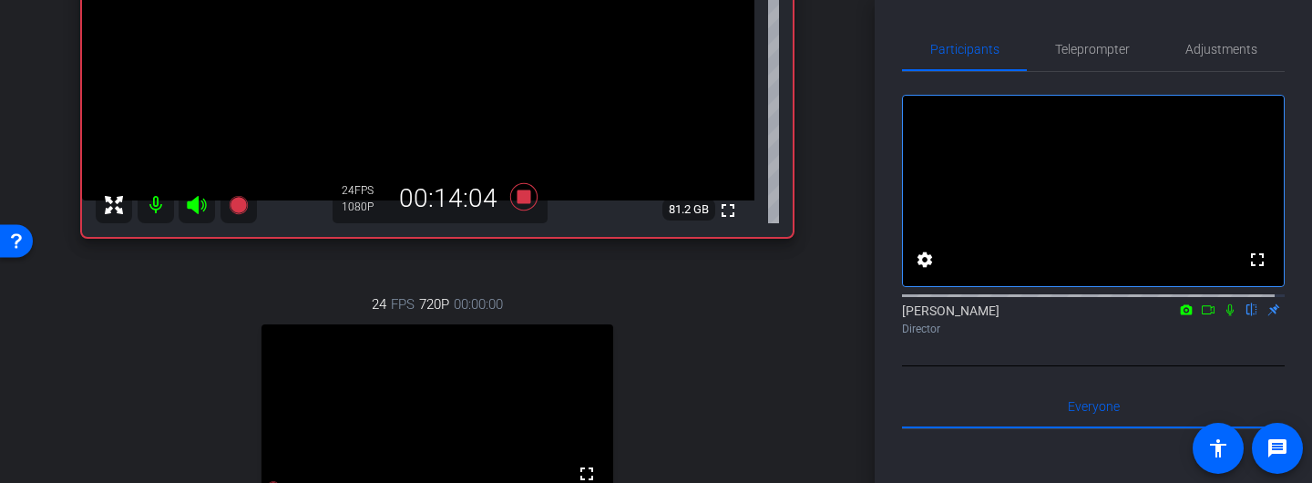
click at [1227, 316] on icon at bounding box center [1230, 310] width 7 height 12
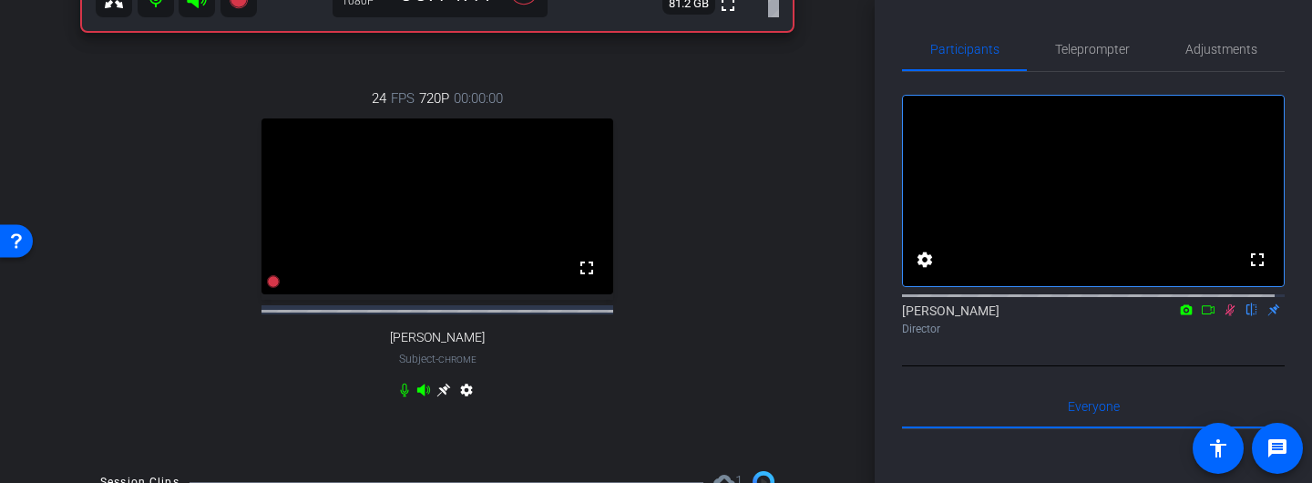
scroll to position [709, 0]
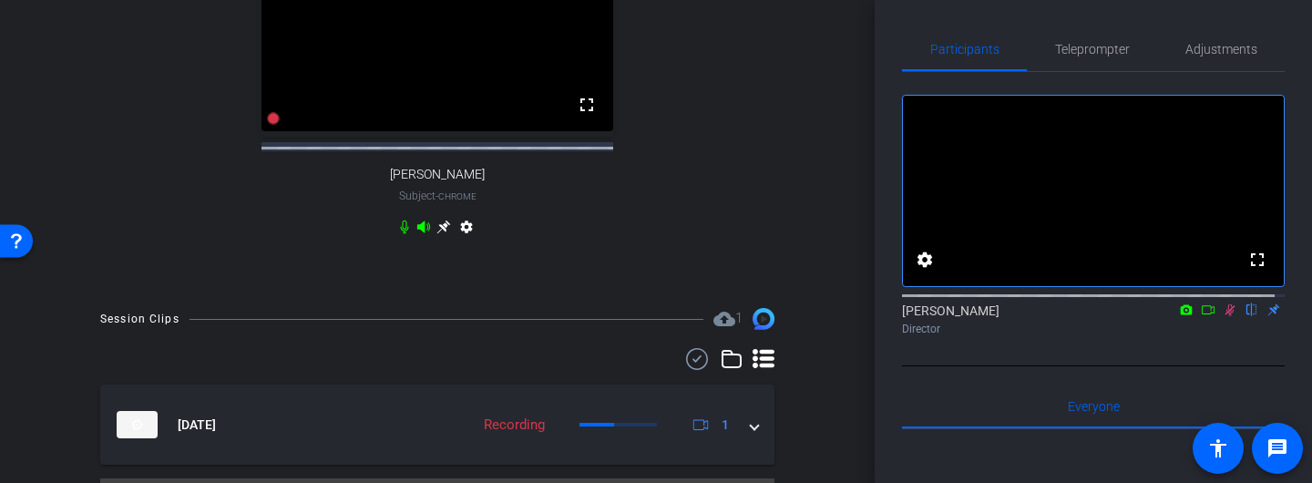
click at [401, 234] on icon at bounding box center [404, 228] width 8 height 14
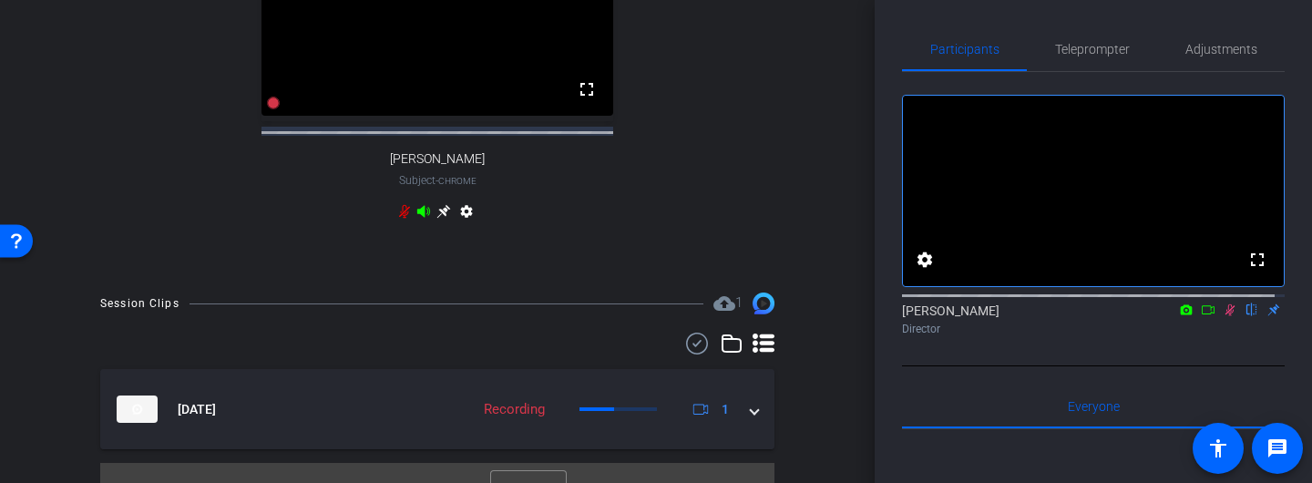
scroll to position [724, 0]
click at [399, 220] on icon at bounding box center [404, 213] width 11 height 14
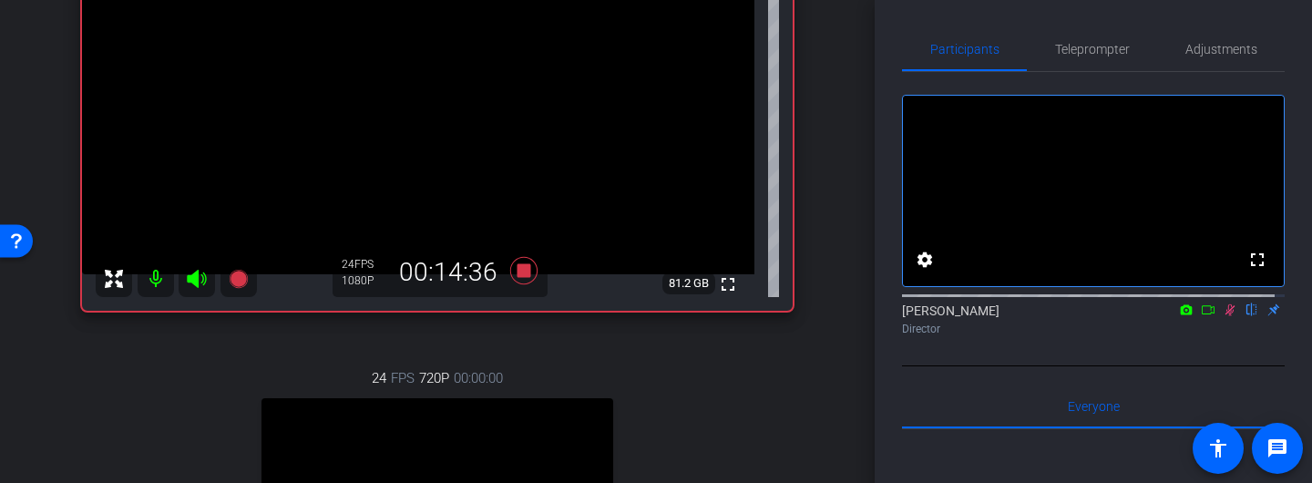
scroll to position [258, 0]
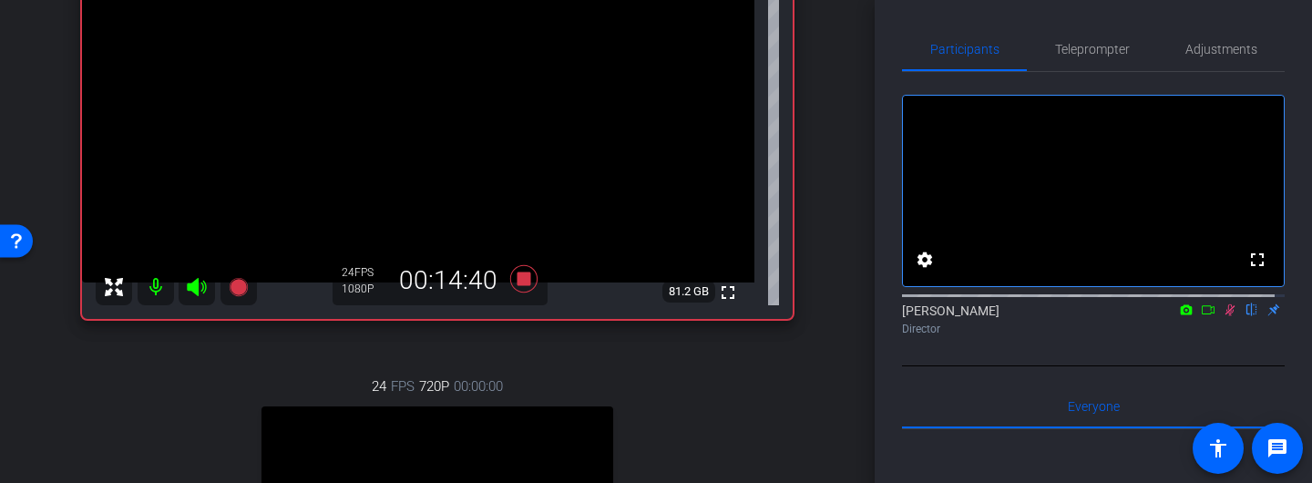
click at [1226, 316] on icon at bounding box center [1231, 310] width 10 height 12
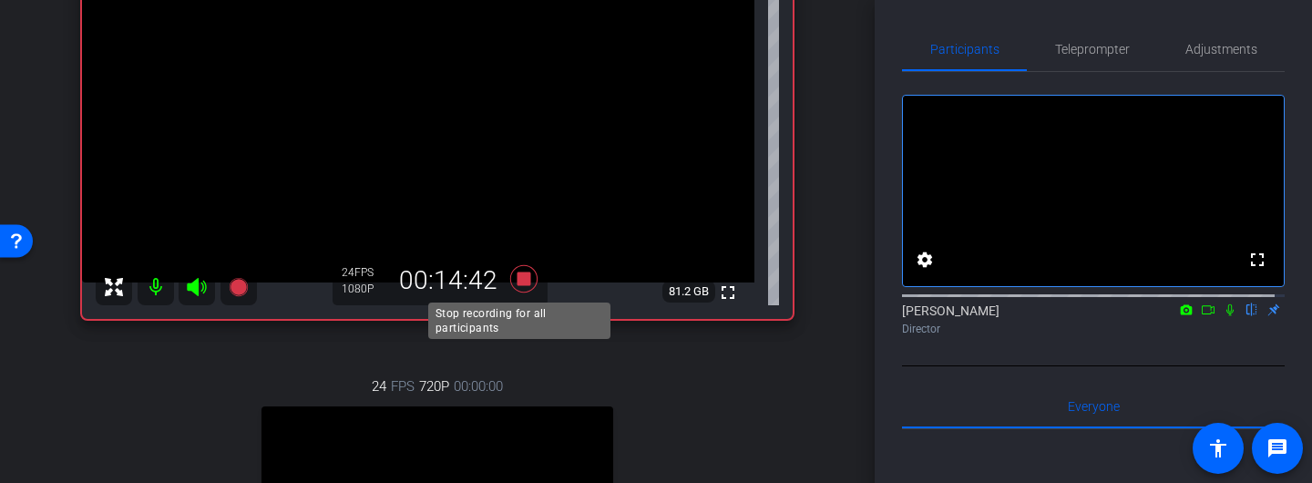
click at [515, 273] on icon at bounding box center [523, 278] width 27 height 27
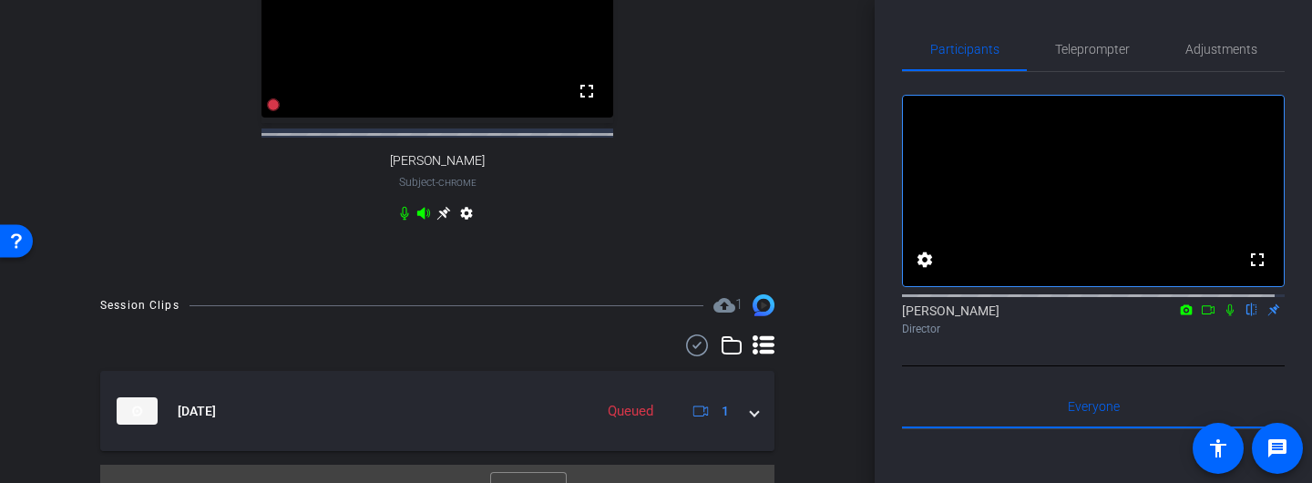
scroll to position [772, 0]
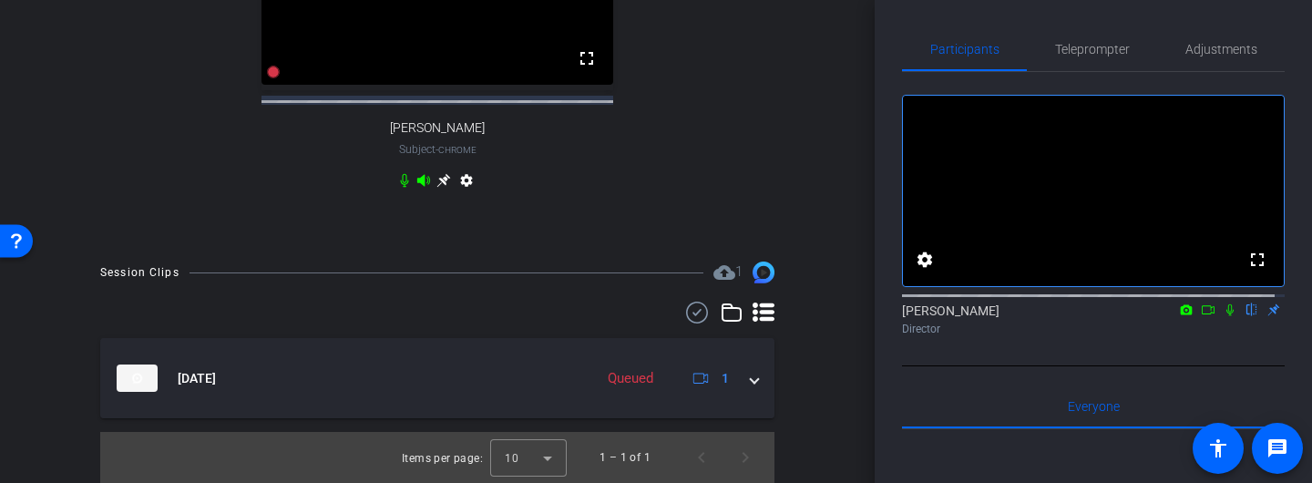
click at [400, 179] on icon at bounding box center [404, 180] width 15 height 15
click at [397, 180] on icon at bounding box center [404, 180] width 15 height 15
click at [398, 180] on icon at bounding box center [404, 180] width 15 height 15
click at [397, 179] on icon at bounding box center [404, 180] width 15 height 15
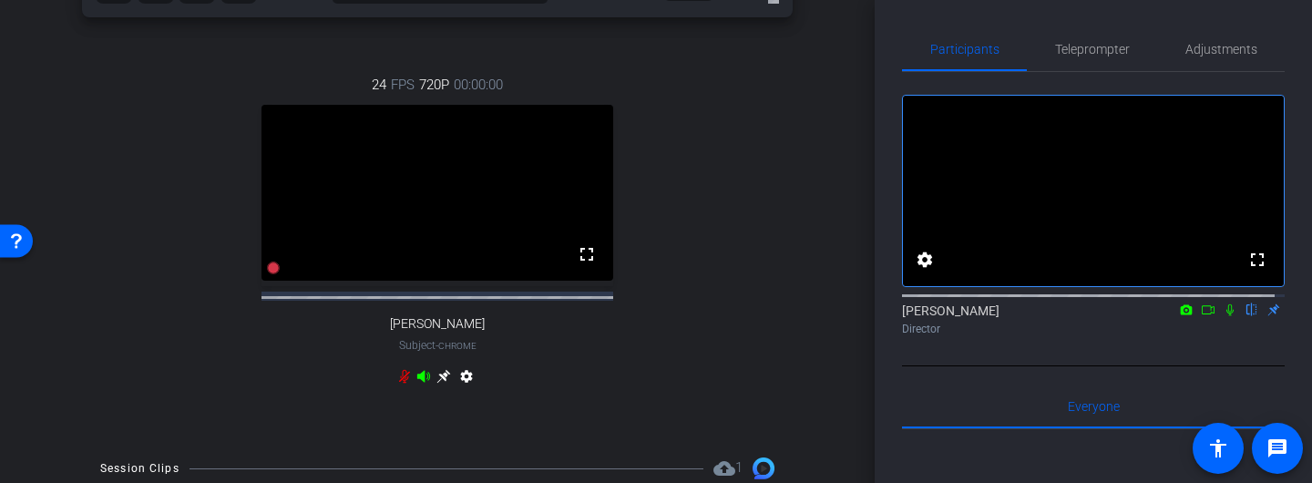
scroll to position [565, 0]
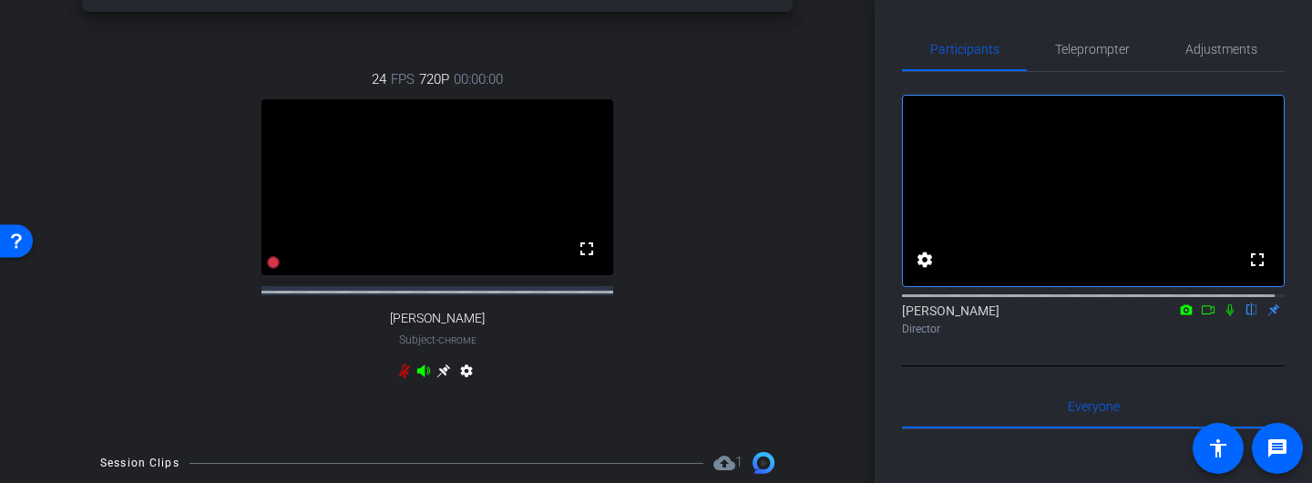
click at [399, 378] on icon at bounding box center [404, 372] width 11 height 14
click at [1223, 316] on icon at bounding box center [1230, 309] width 15 height 13
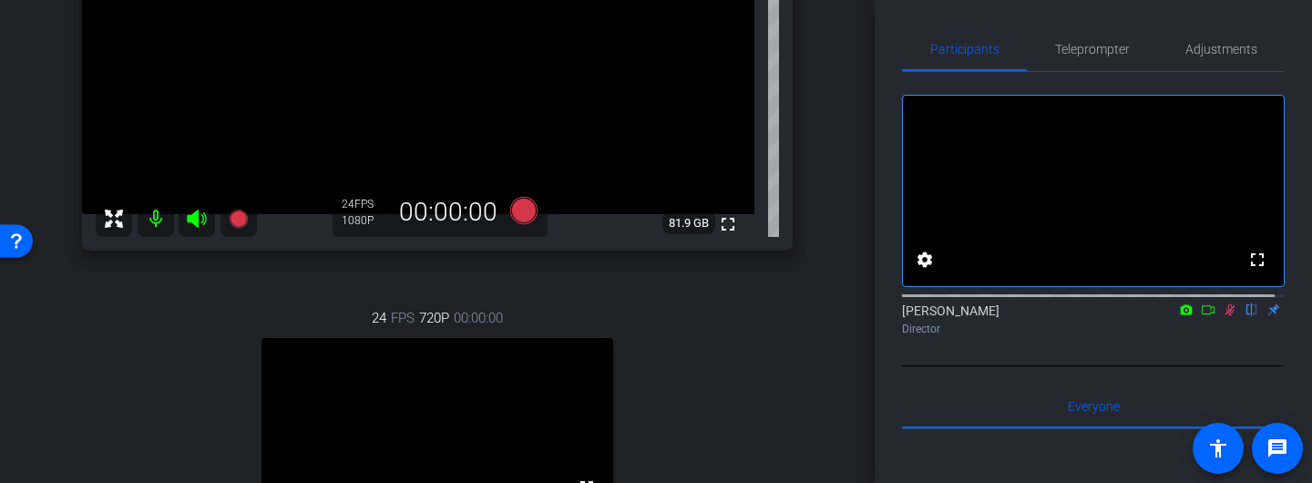
scroll to position [325, 0]
click at [1226, 316] on icon at bounding box center [1231, 310] width 10 height 12
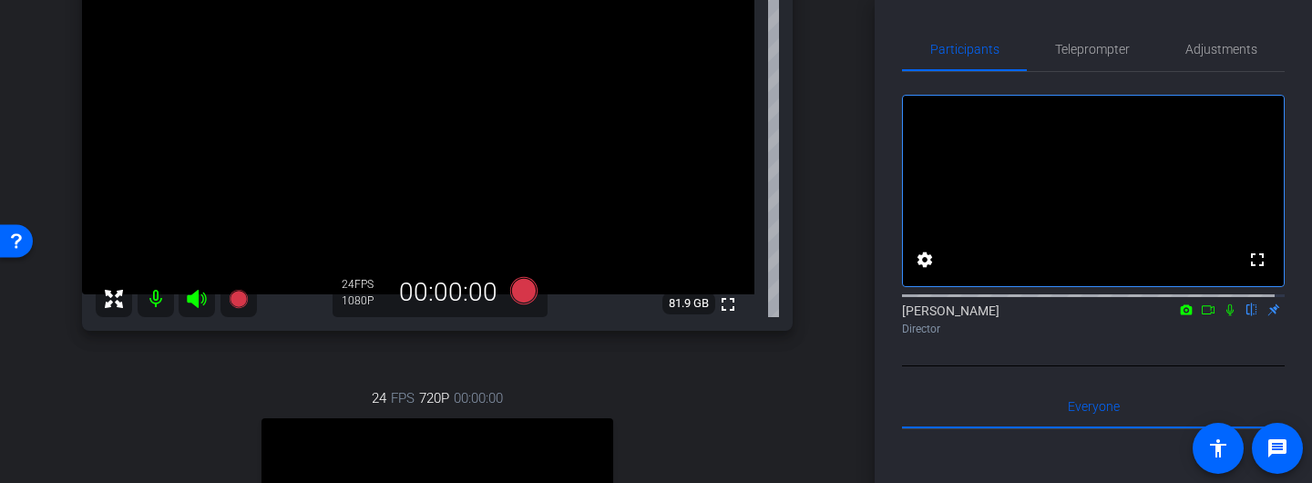
scroll to position [231, 0]
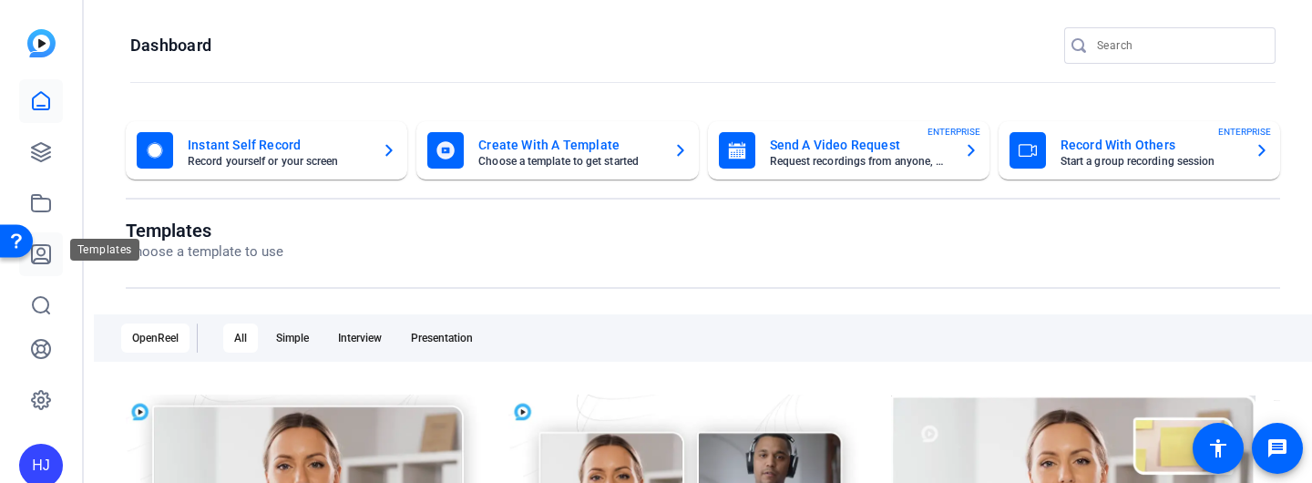
scroll to position [5, 0]
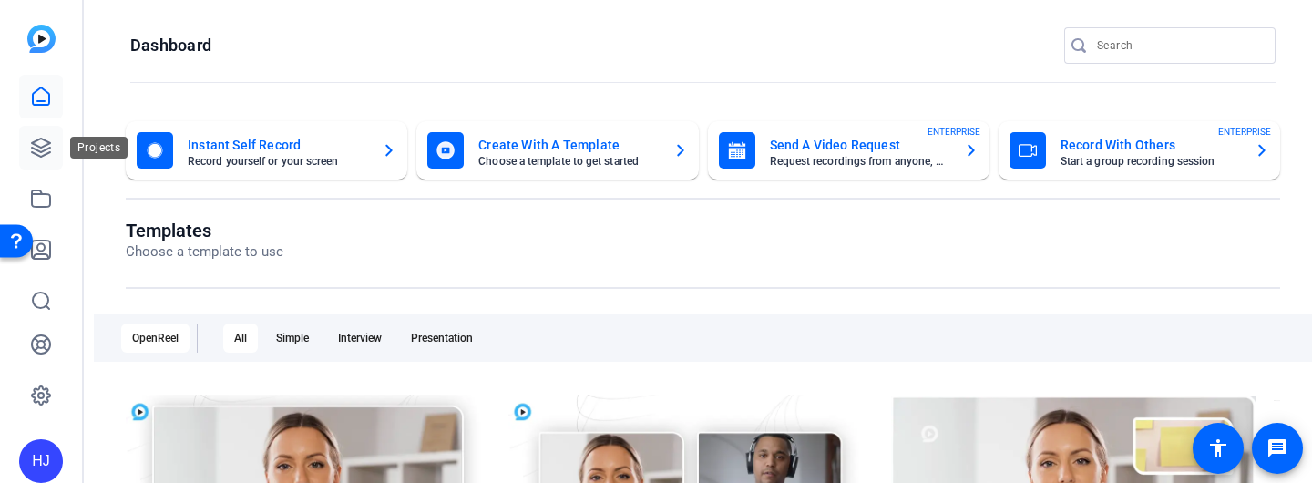
click at [41, 149] on icon at bounding box center [41, 148] width 22 height 22
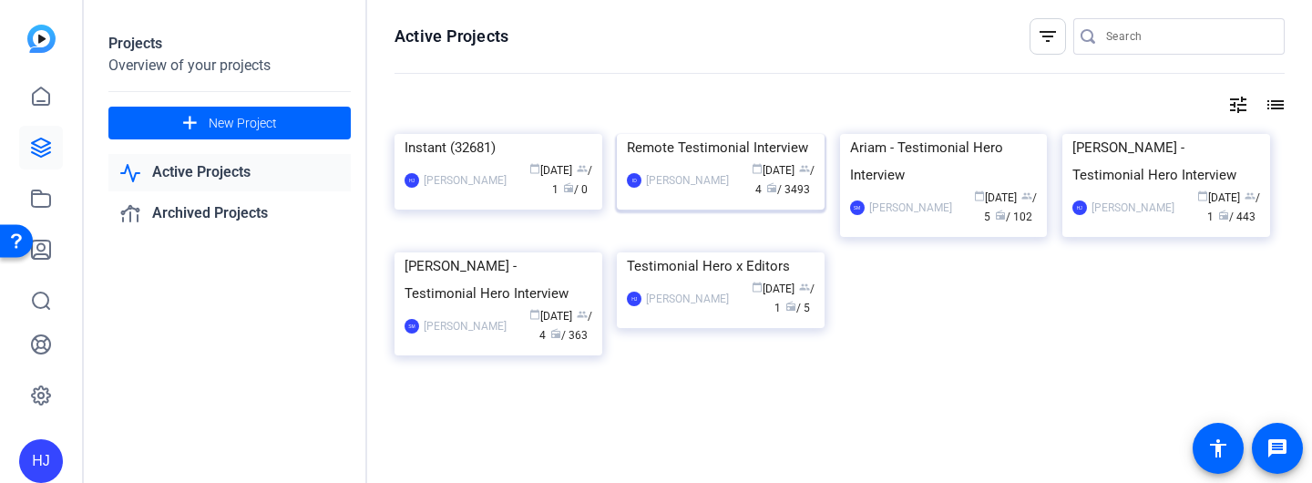
click at [701, 161] on div "Remote Testimonial Interview" at bounding box center [721, 147] width 188 height 27
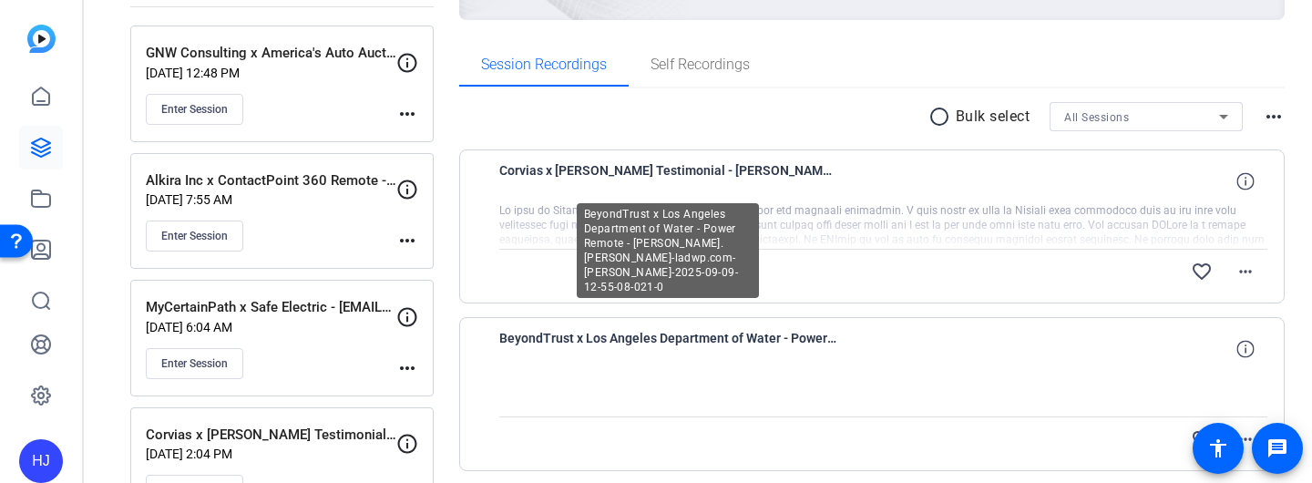
scroll to position [242, 0]
